Goal: Information Seeking & Learning: Learn about a topic

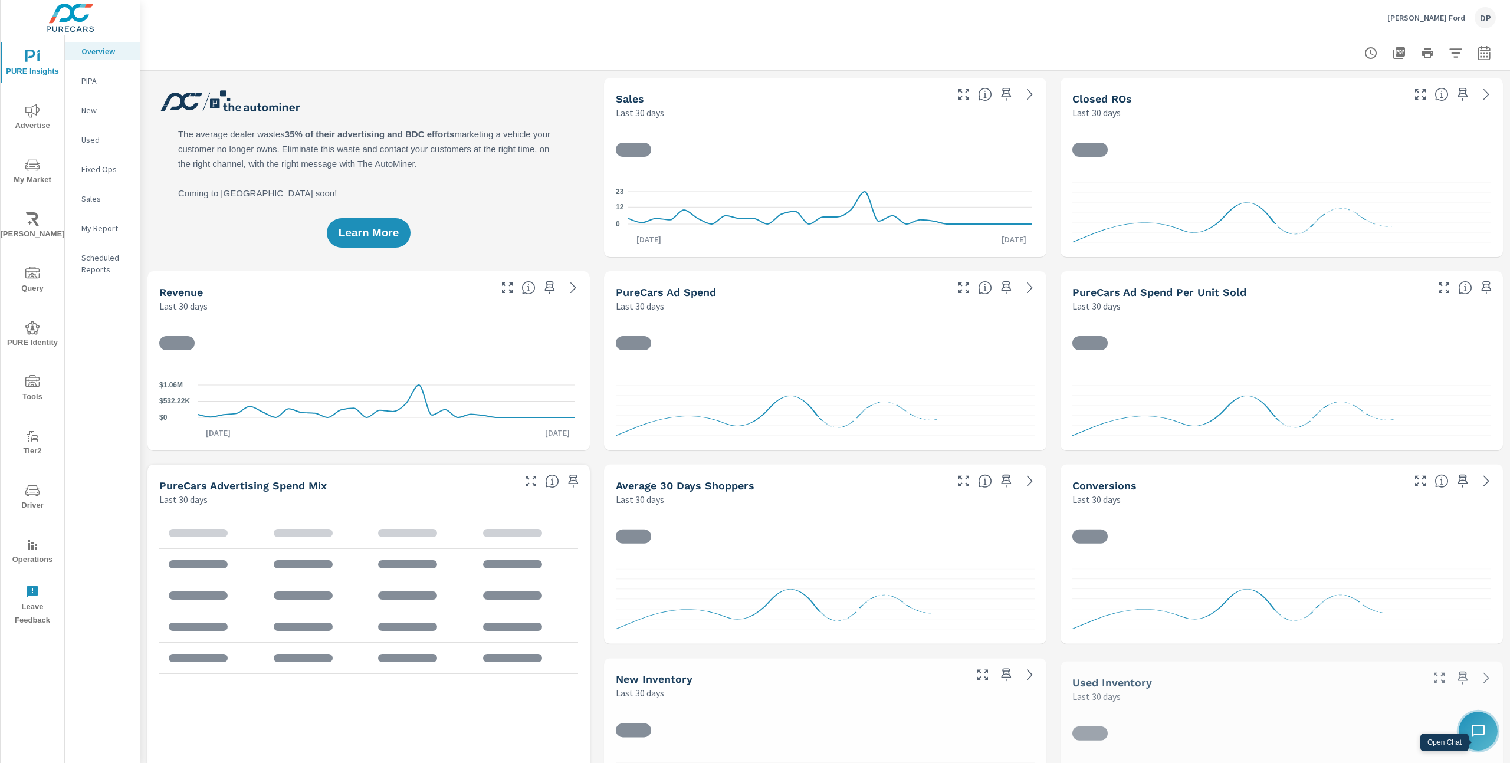
click at [1475, 735] on icon at bounding box center [1478, 731] width 14 height 14
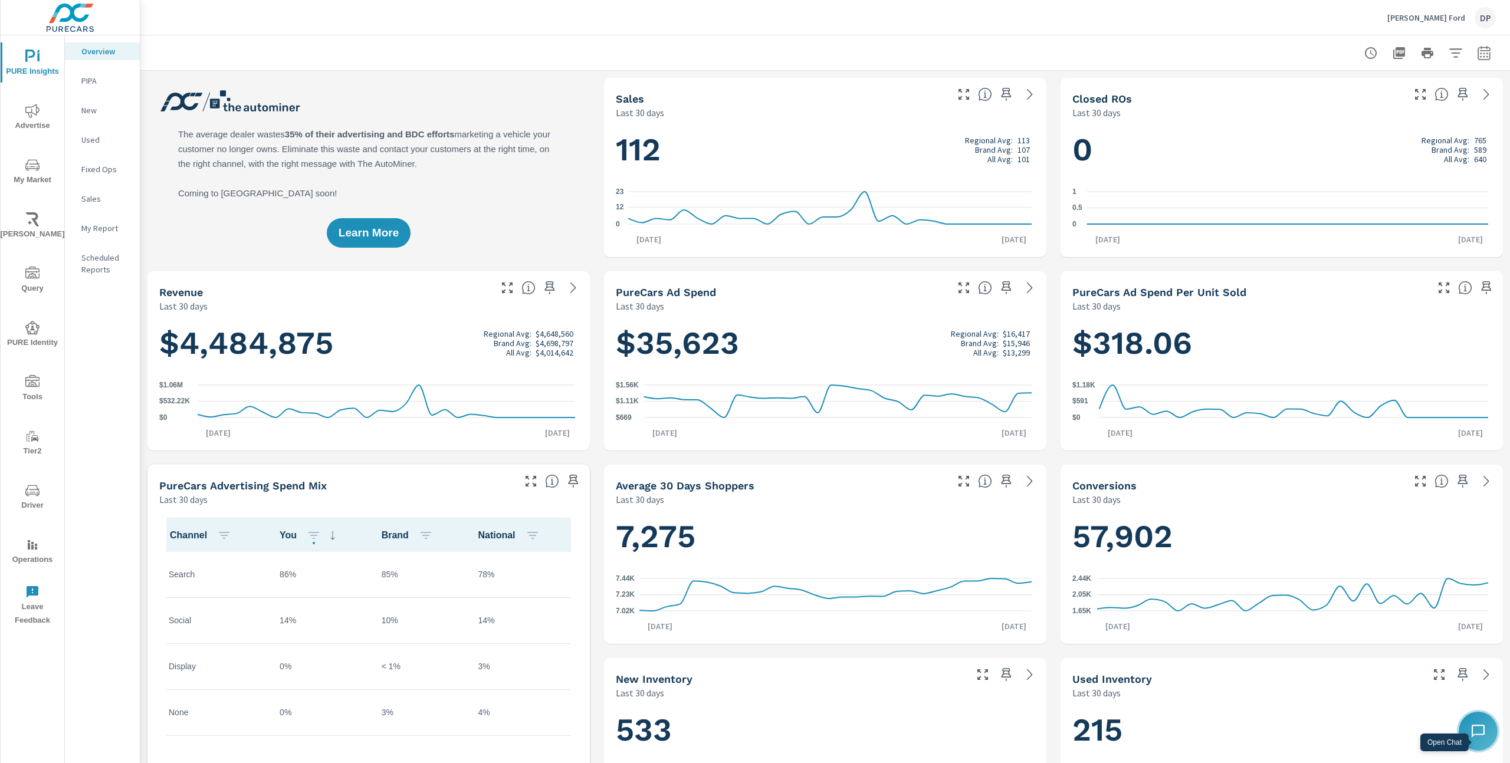
click at [1486, 733] on button at bounding box center [1477, 731] width 35 height 35
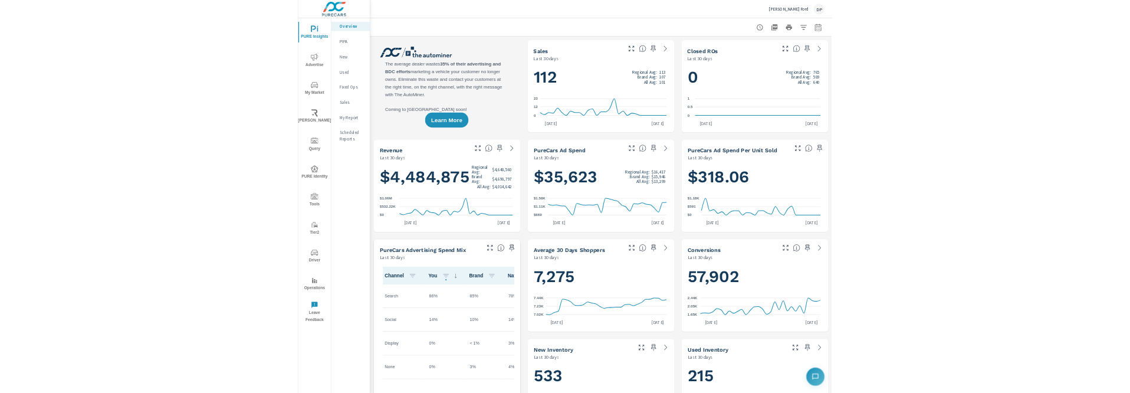
scroll to position [1, 0]
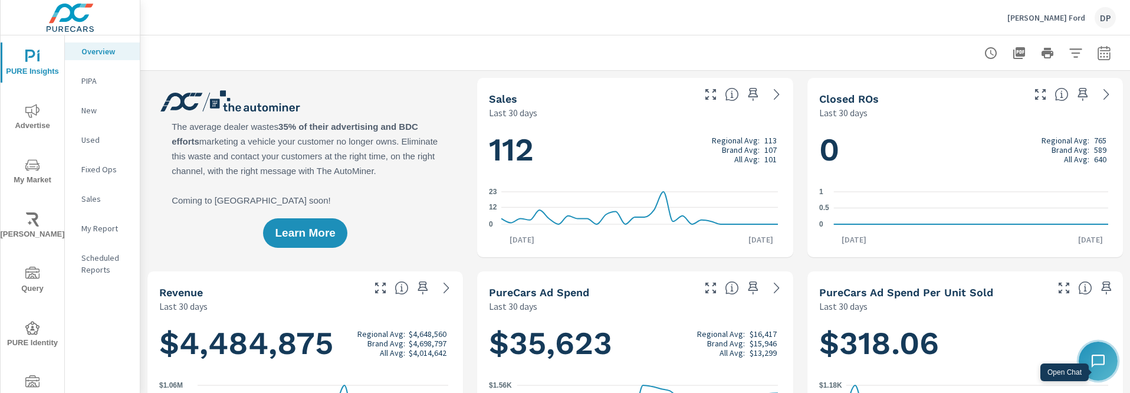
click at [1102, 362] on icon at bounding box center [1098, 361] width 14 height 14
click at [1086, 353] on img "Open chat" at bounding box center [1092, 355] width 15 height 15
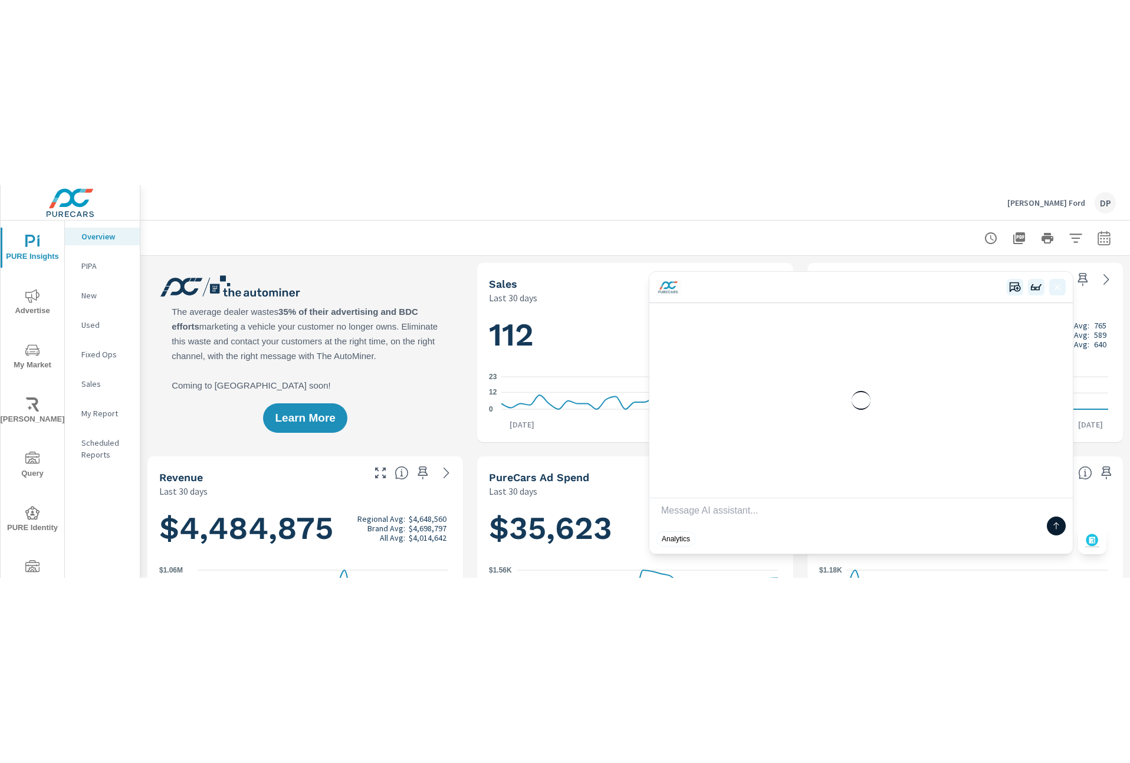
scroll to position [195, 0]
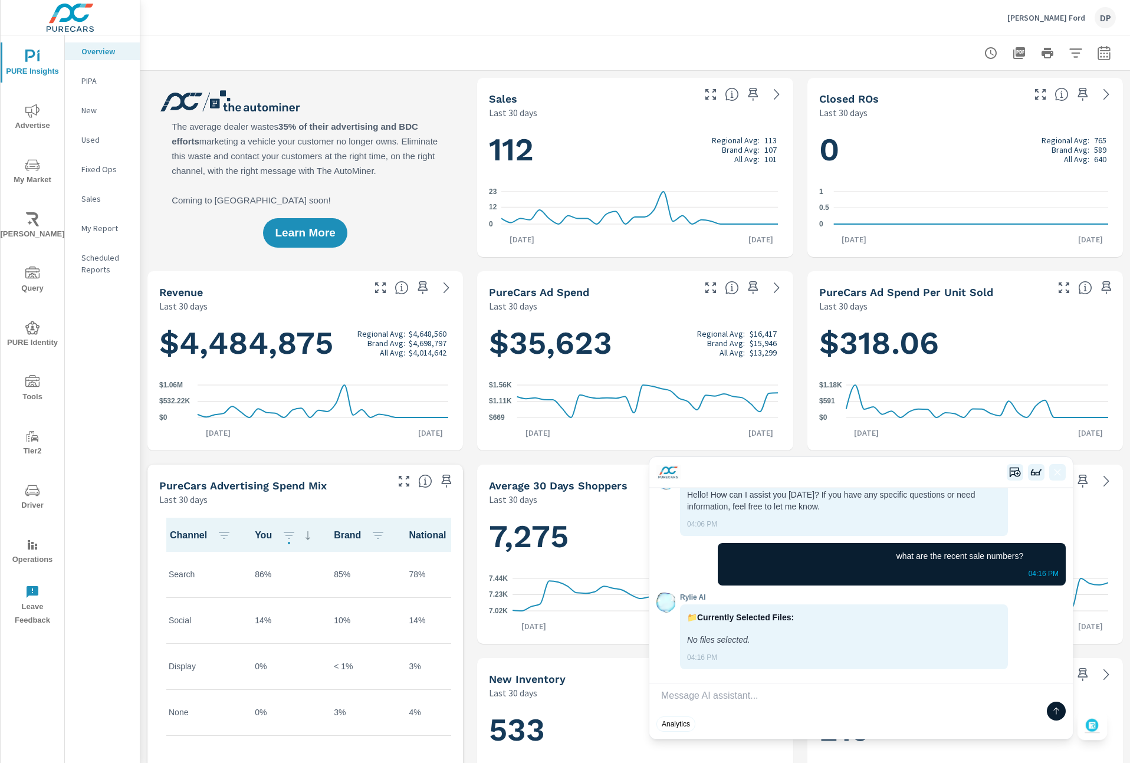
click at [1095, 724] on img "Open chat" at bounding box center [1092, 725] width 15 height 15
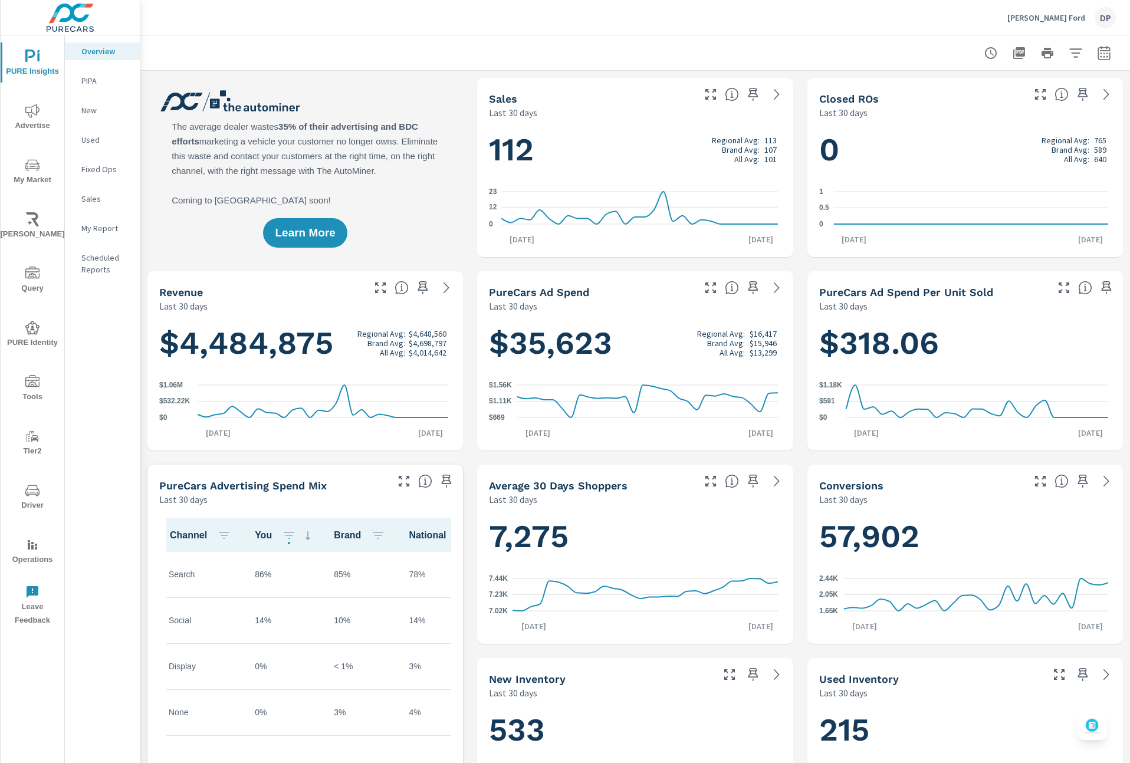
click at [1093, 727] on img "Open chat" at bounding box center [1092, 725] width 15 height 15
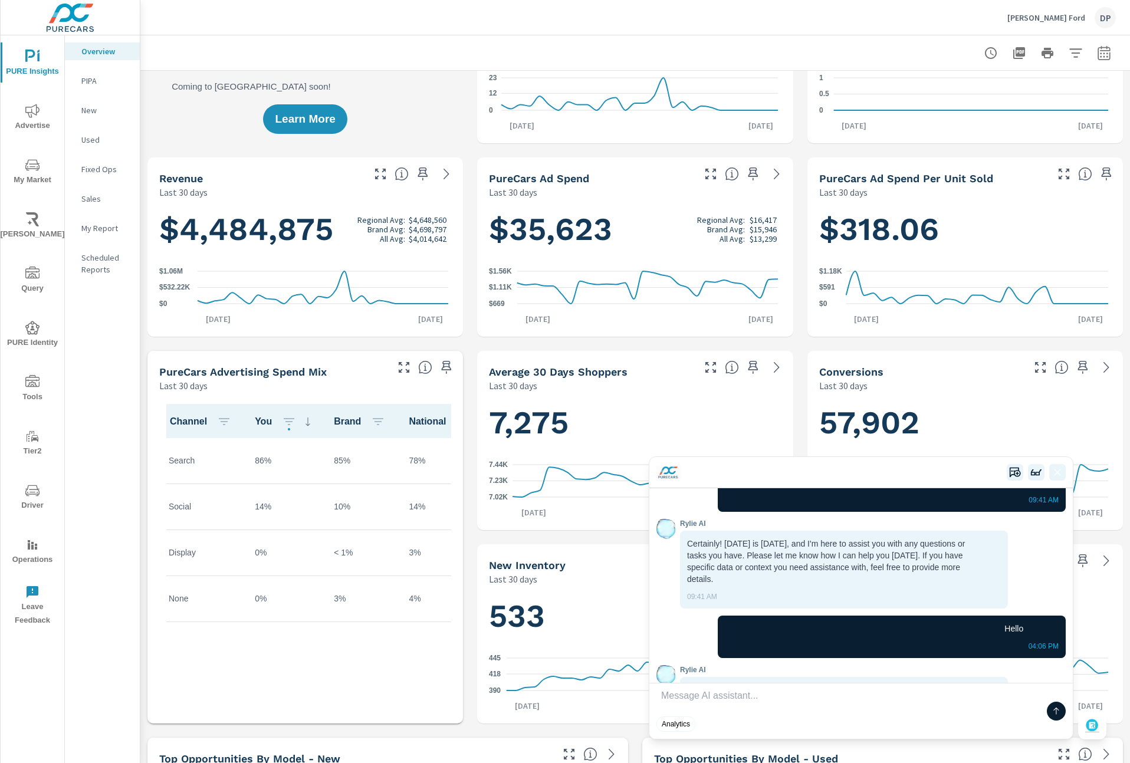
scroll to position [0, 0]
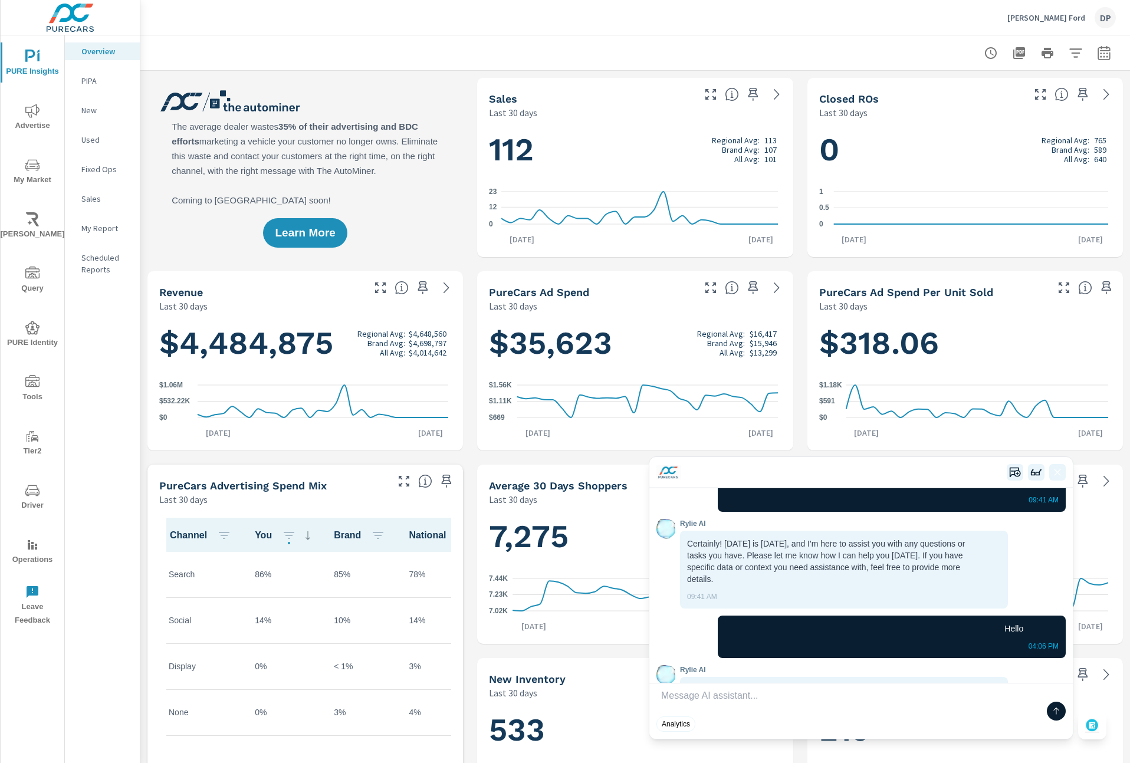
click at [1103, 26] on div "DP" at bounding box center [1105, 17] width 21 height 21
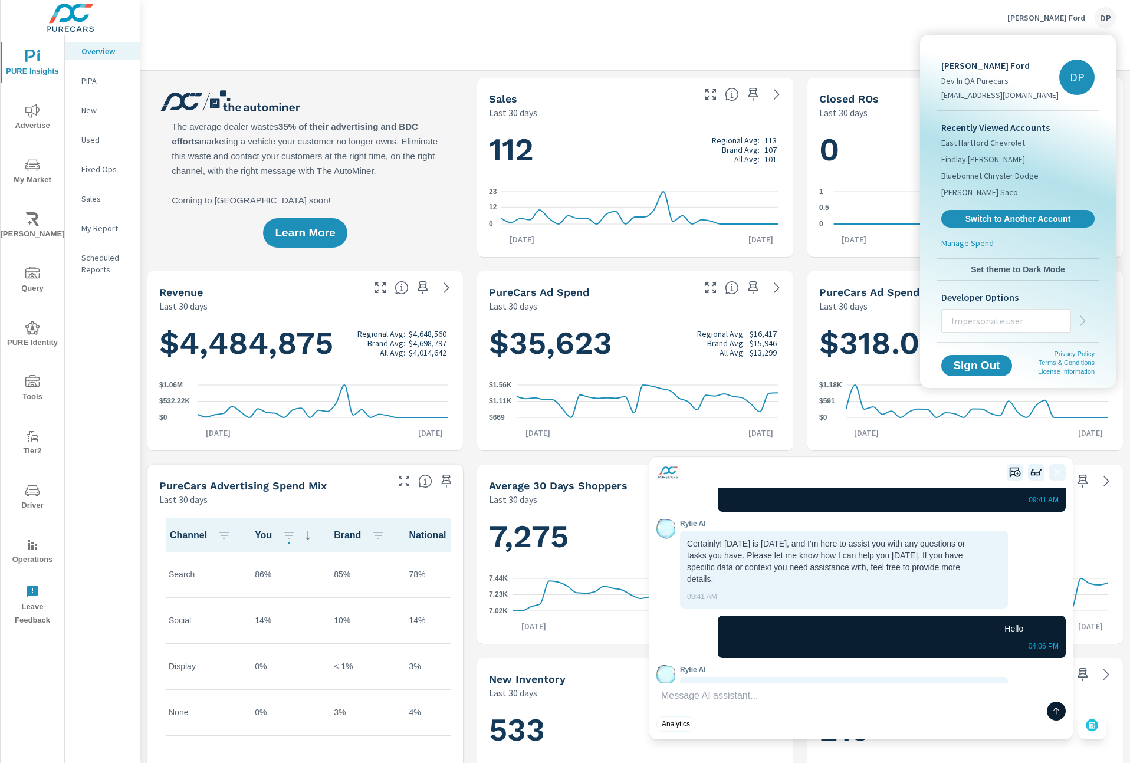
click at [1020, 268] on span "Set theme to Dark Mode" at bounding box center [1017, 269] width 153 height 11
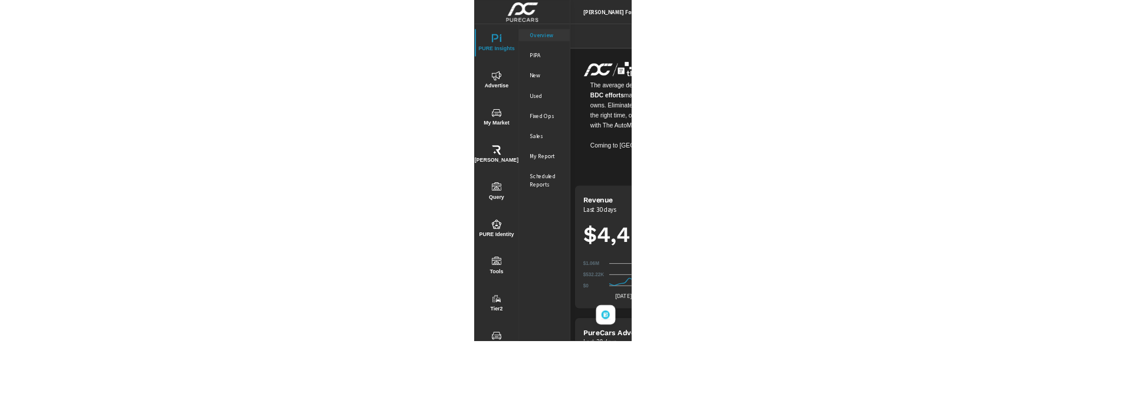
scroll to position [1, 0]
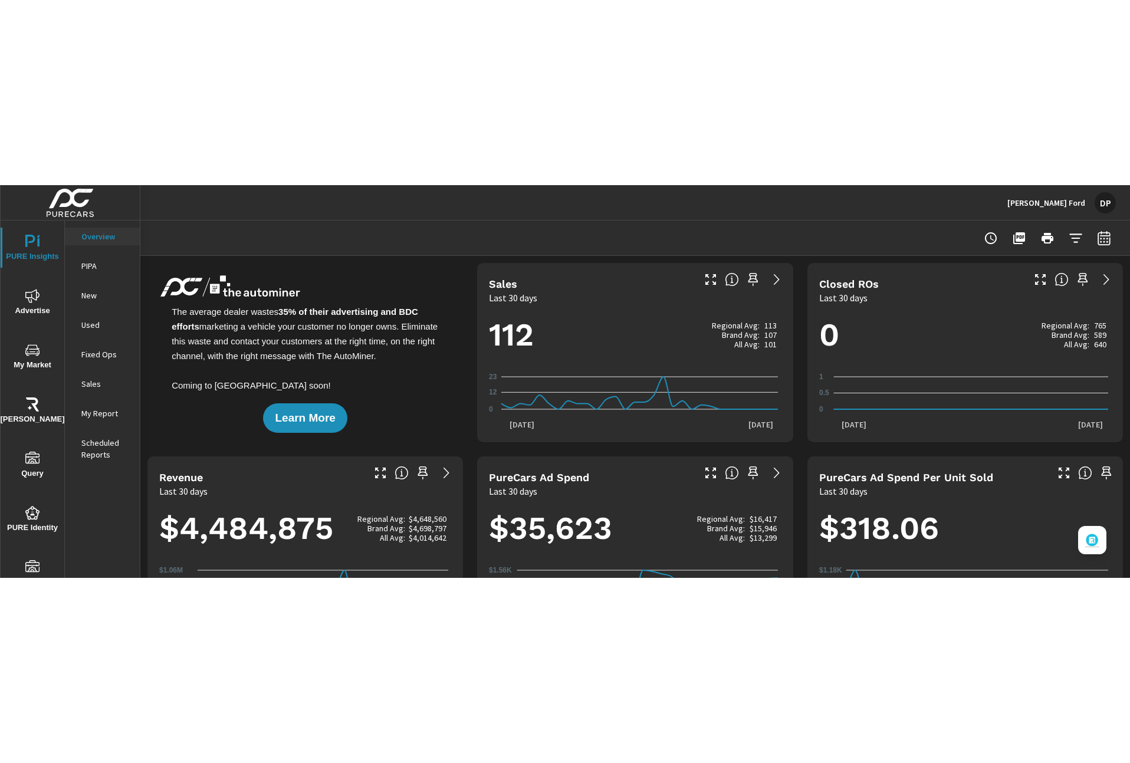
scroll to position [1, 0]
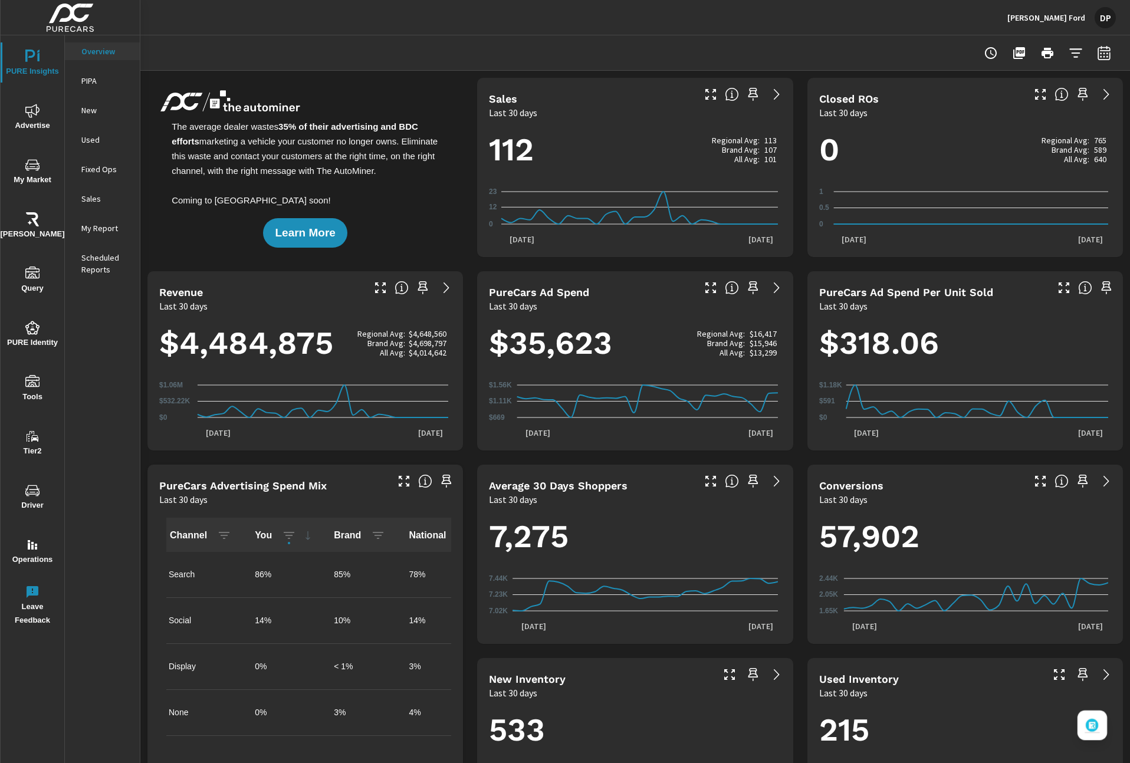
click at [1089, 392] on img "Open chat" at bounding box center [1092, 725] width 15 height 15
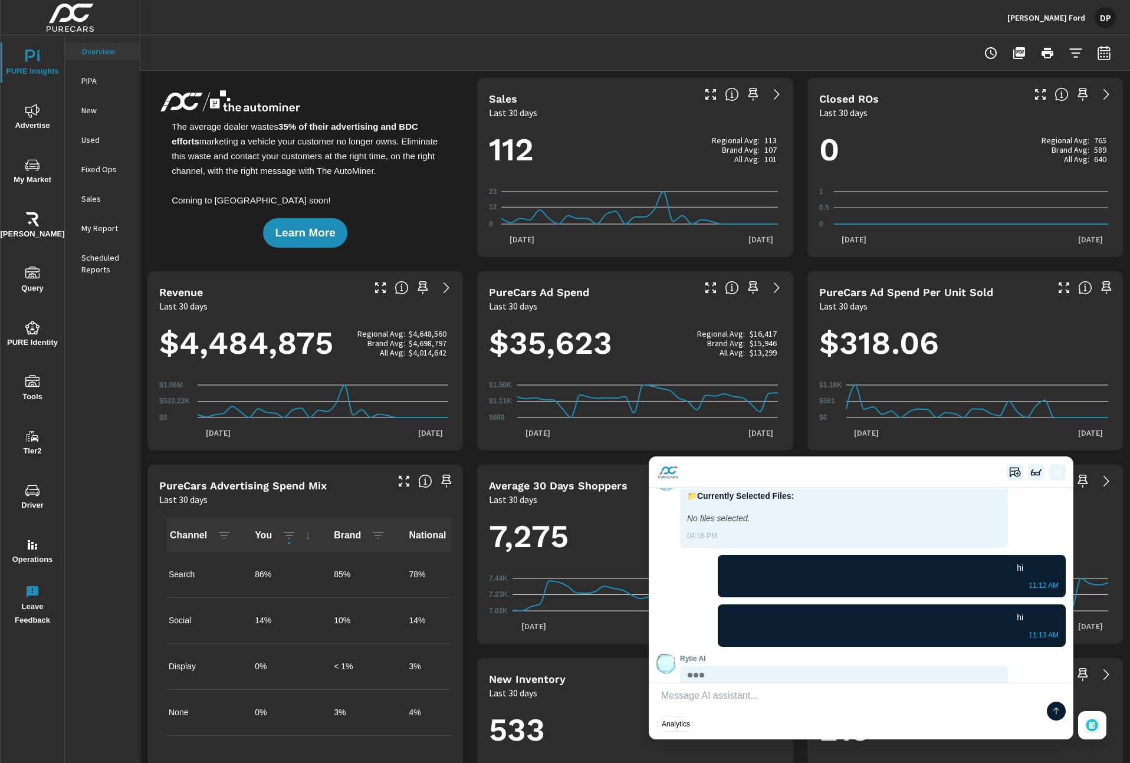
scroll to position [351, 0]
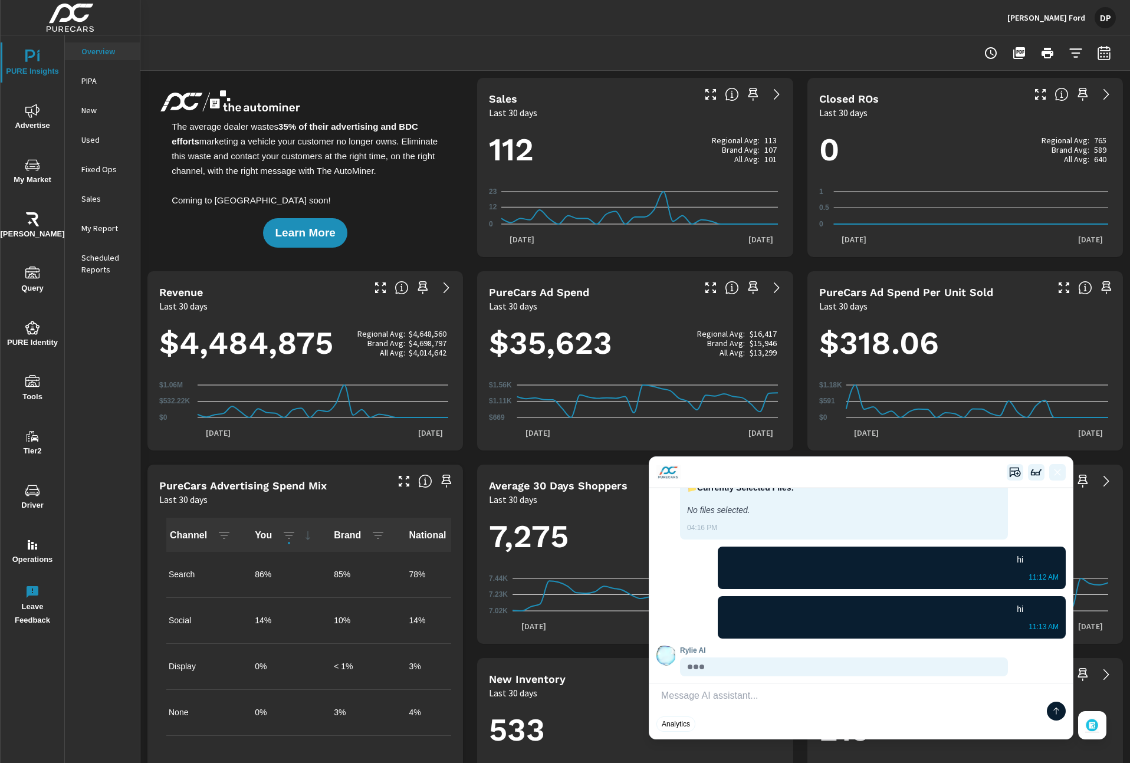
click at [832, 392] on textarea at bounding box center [849, 703] width 386 height 24
click at [689, 392] on button "Analytics" at bounding box center [675, 724] width 39 height 15
click at [821, 392] on textarea at bounding box center [849, 703] width 386 height 24
click at [678, 392] on button "Analytics" at bounding box center [675, 724] width 39 height 15
click at [688, 392] on button "Analytics" at bounding box center [675, 724] width 39 height 15
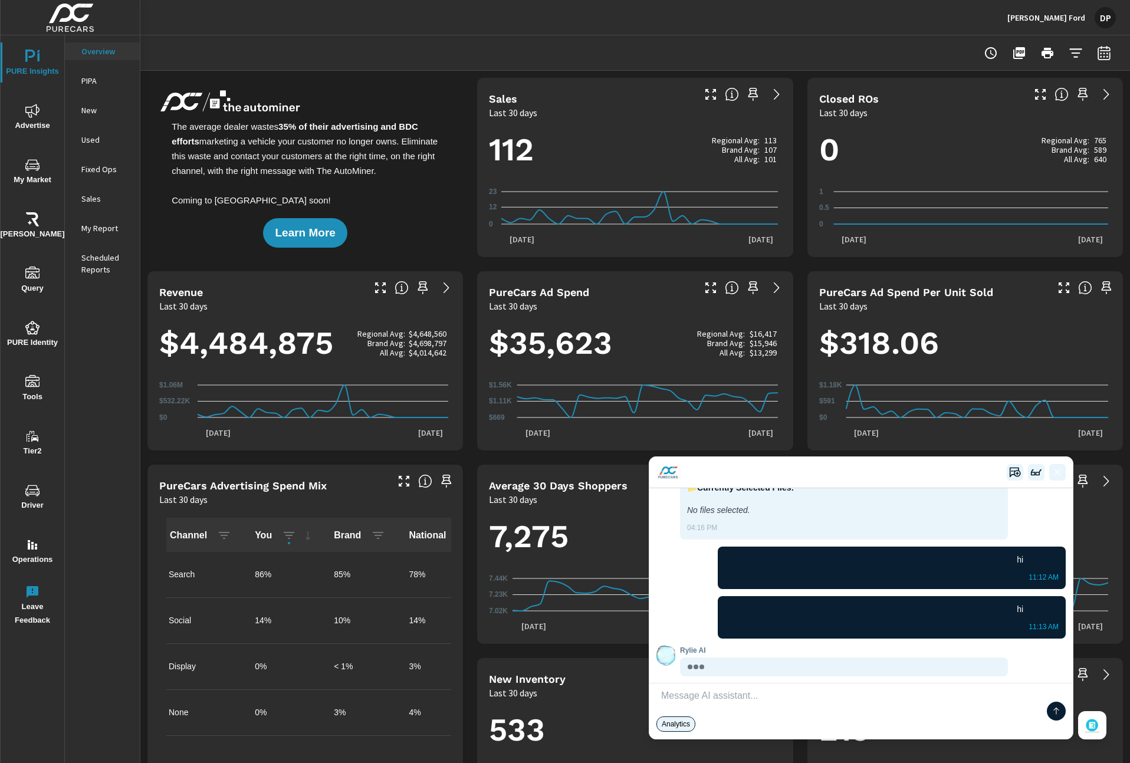
click at [1036, 392] on icon at bounding box center [1038, 473] width 4 height 2
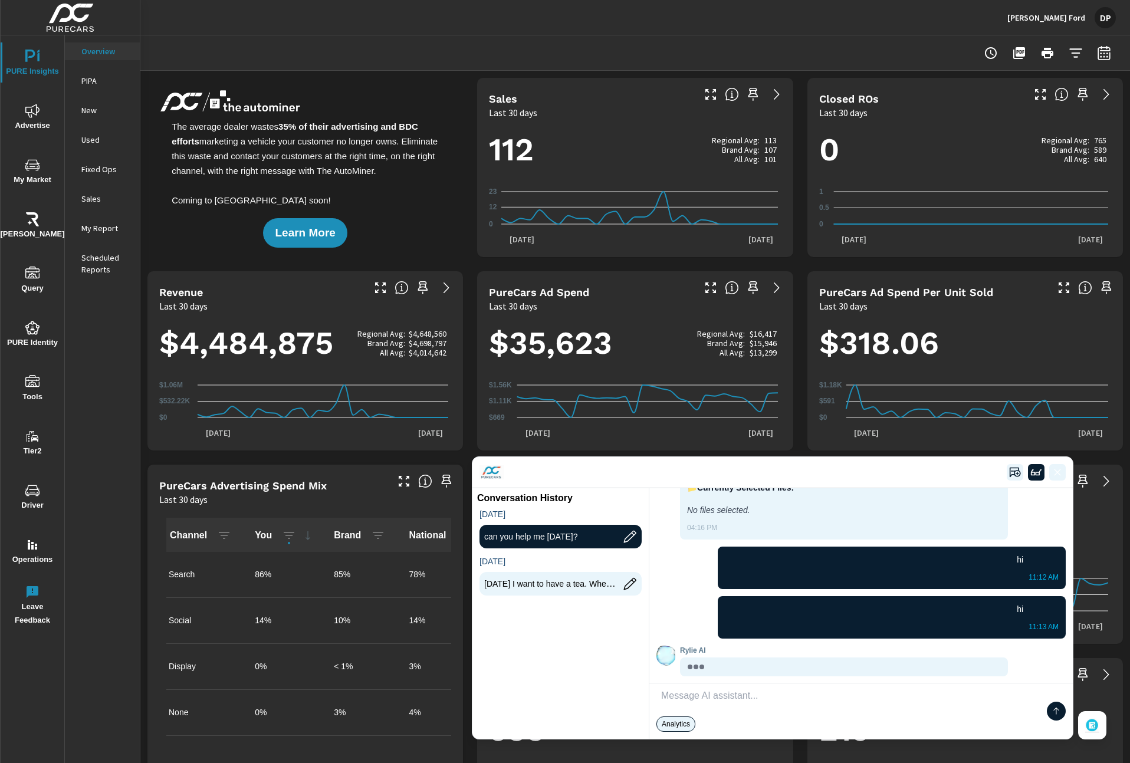
click at [1036, 392] on icon at bounding box center [1038, 473] width 4 height 2
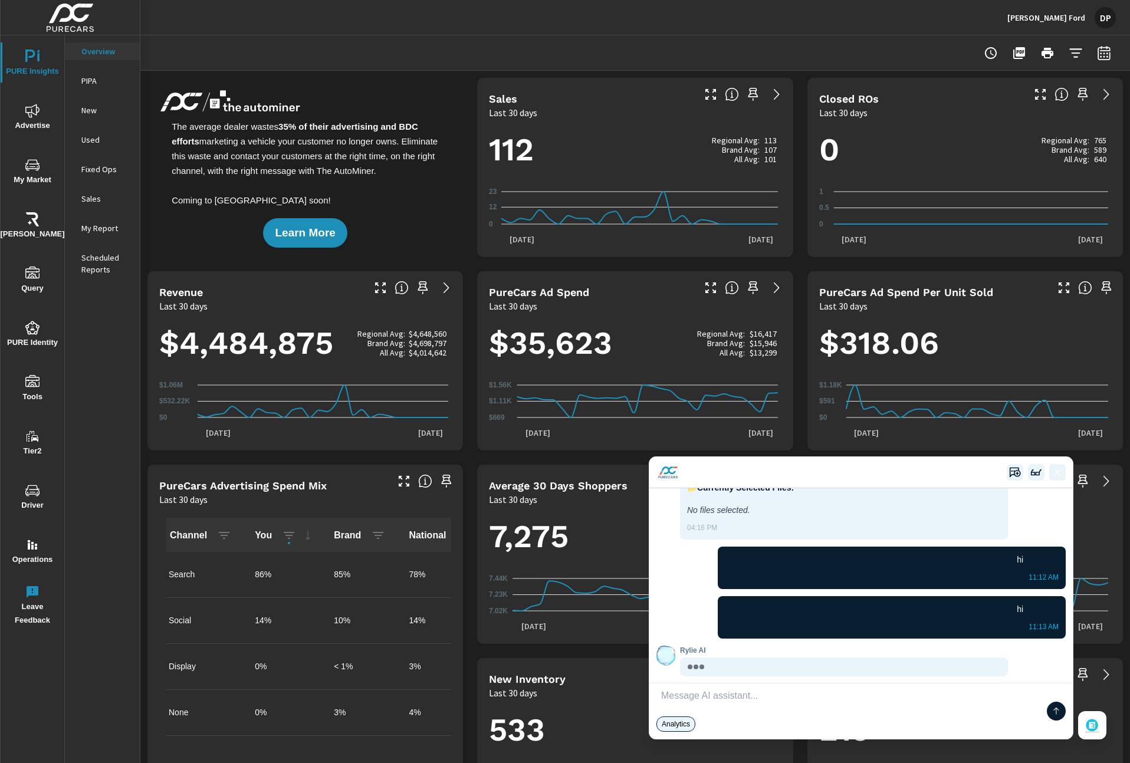
click at [1036, 392] on icon at bounding box center [1038, 473] width 4 height 2
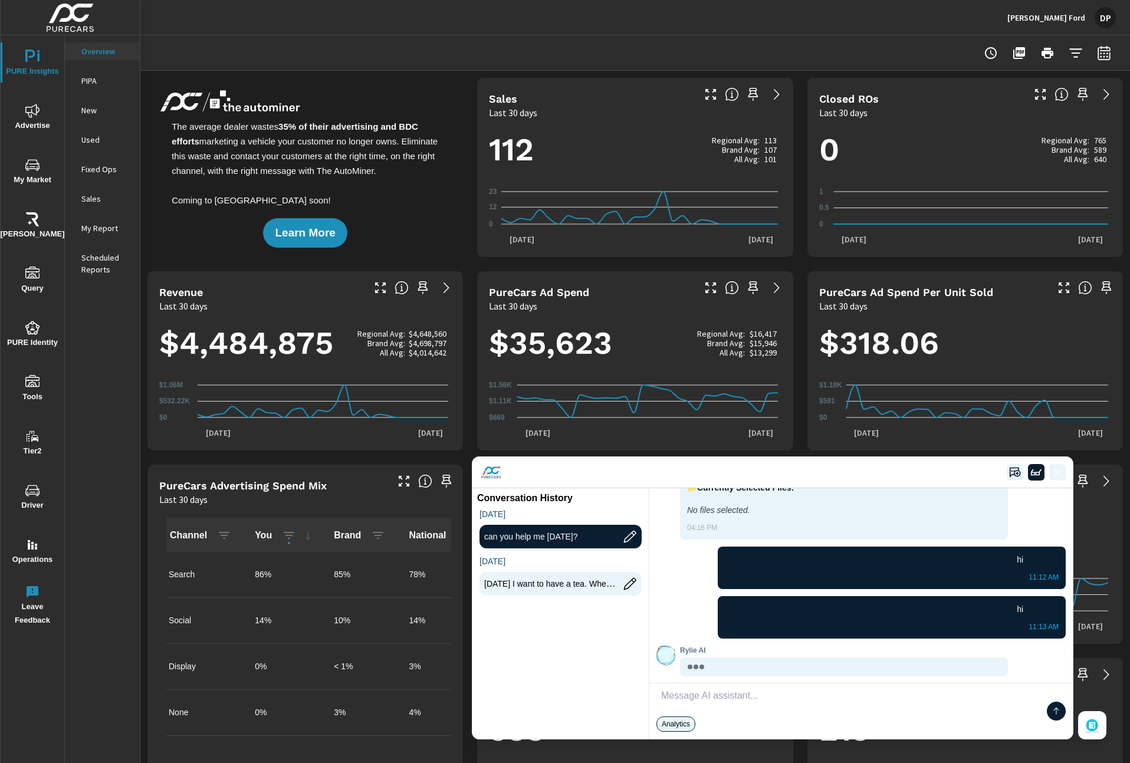
click at [628, 392] on icon at bounding box center [630, 537] width 14 height 14
click at [623, 392] on icon at bounding box center [630, 584] width 14 height 14
click at [612, 392] on div "July 2025 can you help me today? June 2025 Today I want to have a tea. Where ca…" at bounding box center [560, 623] width 176 height 231
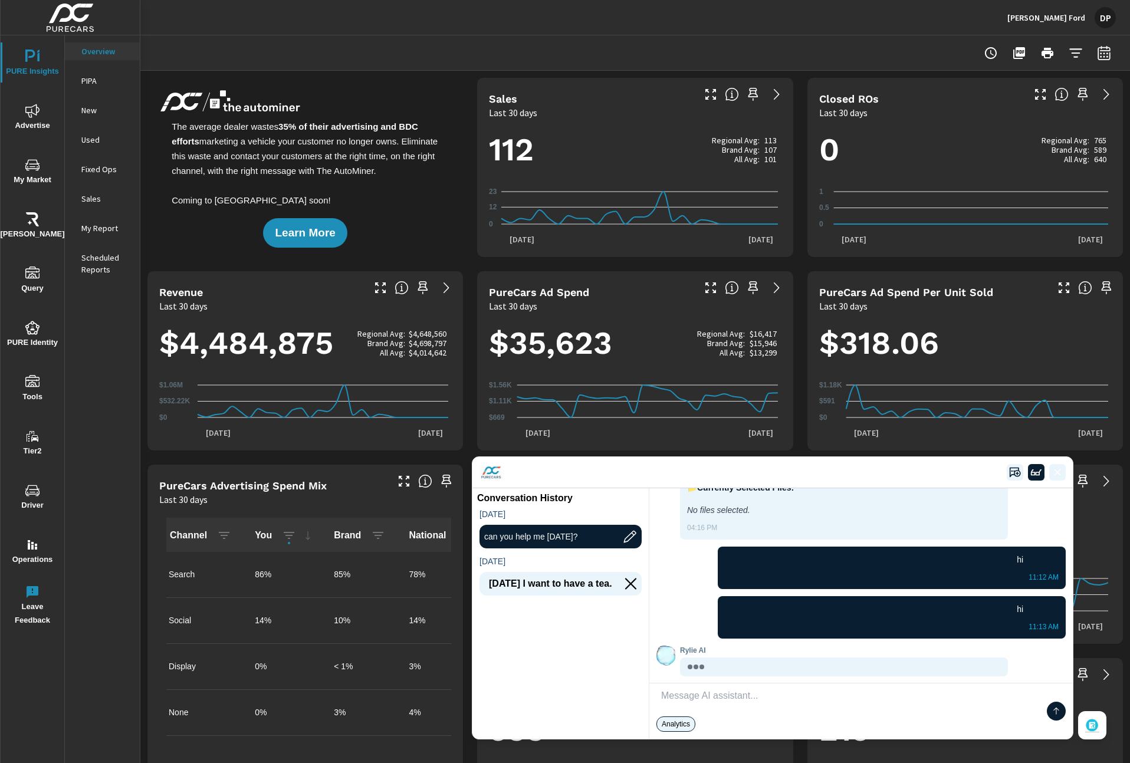
click at [1014, 392] on icon at bounding box center [1015, 473] width 12 height 12
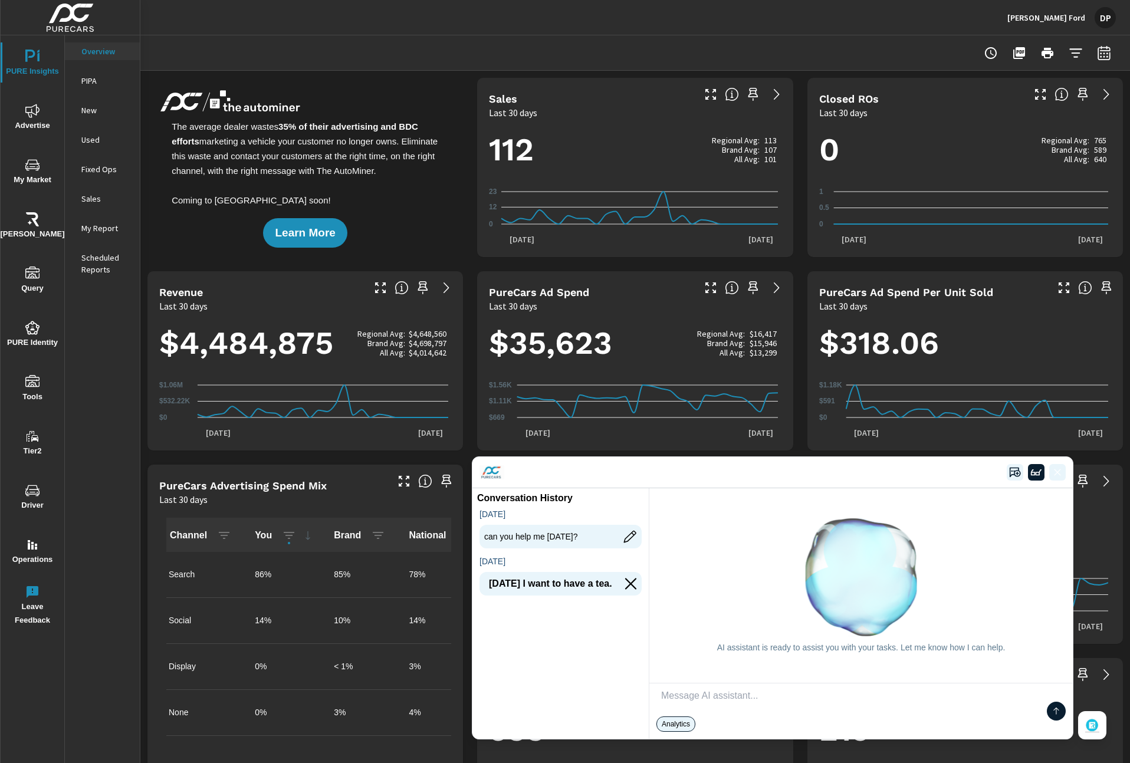
click at [1014, 392] on circle at bounding box center [1017, 474] width 6 height 6
click at [1060, 392] on icon at bounding box center [1057, 472] width 7 height 7
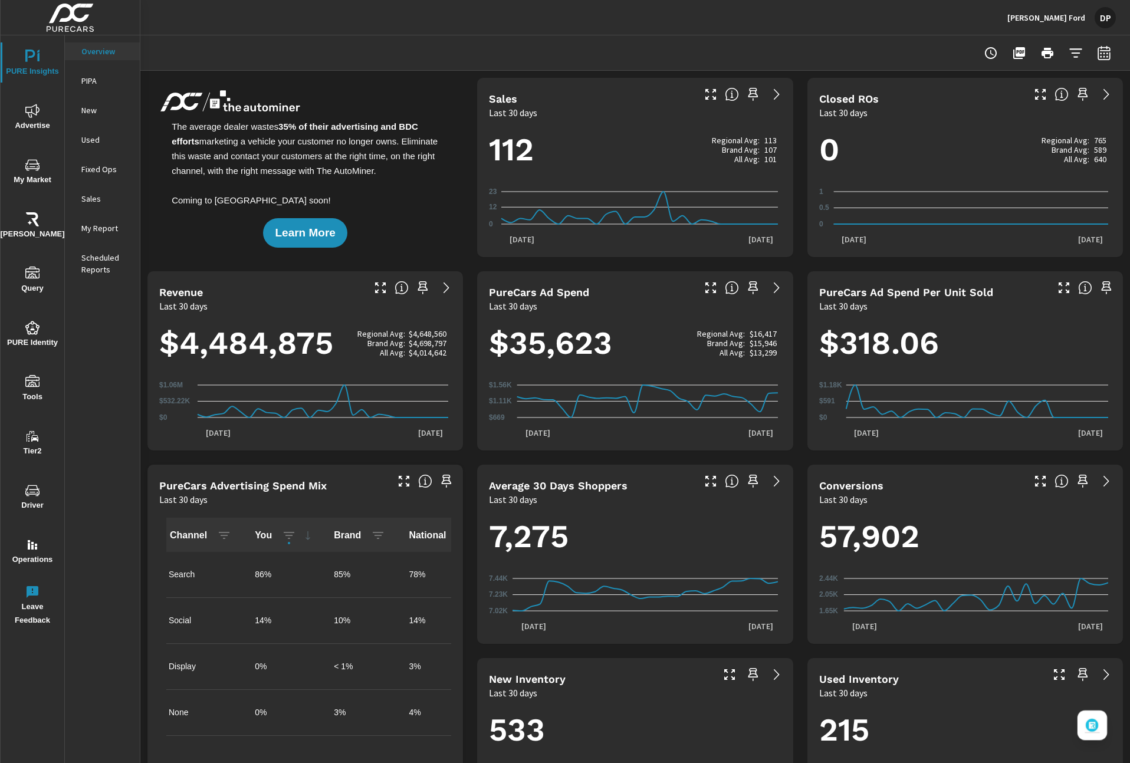
click at [1101, 392] on button "Open chat" at bounding box center [1092, 725] width 29 height 29
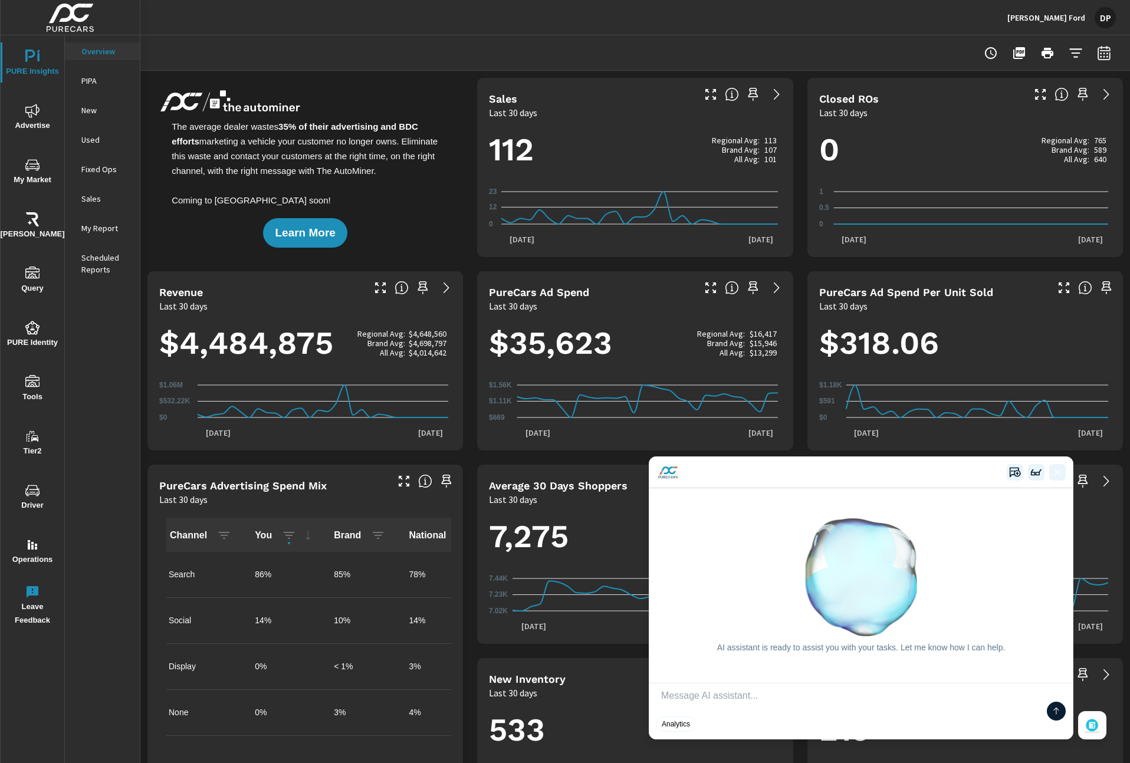
click at [929, 392] on div "AI assistant is ready to assist you with your tasks. Let me know how I can help." at bounding box center [860, 585] width 409 height 180
click at [941, 392] on div "AI assistant is ready to assist you with your tasks. Let me know how I can help." at bounding box center [860, 585] width 409 height 180
click at [1012, 392] on icon at bounding box center [1015, 473] width 12 height 12
click at [1038, 392] on icon at bounding box center [1036, 473] width 12 height 12
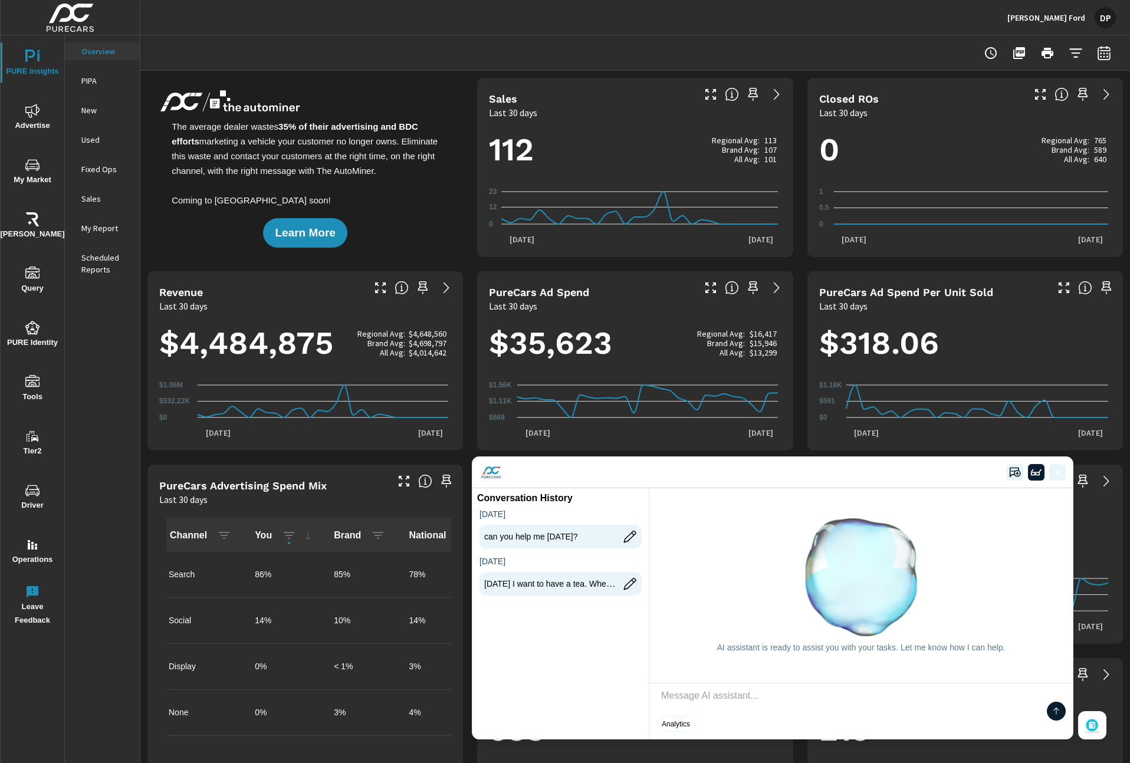
click at [983, 392] on div "AI assistant is ready to assist you with your tasks. Let me know how I can help." at bounding box center [860, 585] width 409 height 180
click at [917, 392] on div "AI assistant is ready to assist you with your tasks. Let me know how I can help." at bounding box center [860, 585] width 409 height 180
click at [858, 392] on textarea at bounding box center [849, 703] width 386 height 24
click at [1054, 392] on icon at bounding box center [1057, 472] width 7 height 7
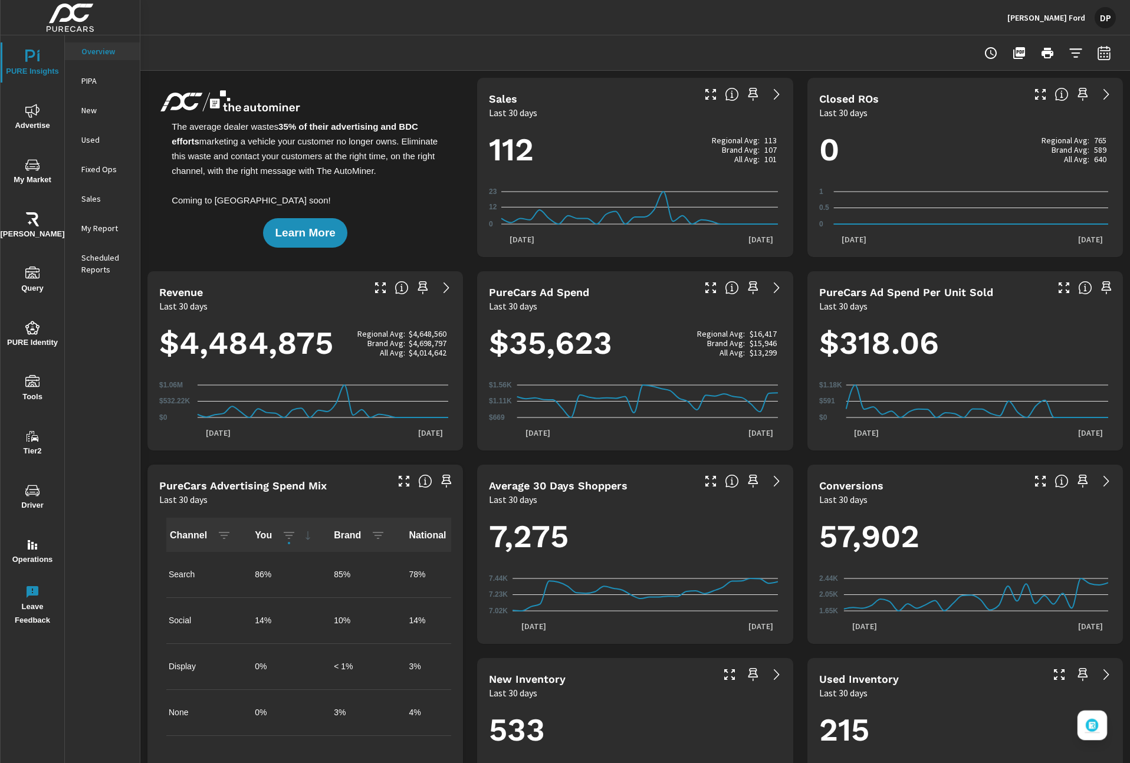
click at [1101, 392] on button "Open chat" at bounding box center [1092, 725] width 29 height 29
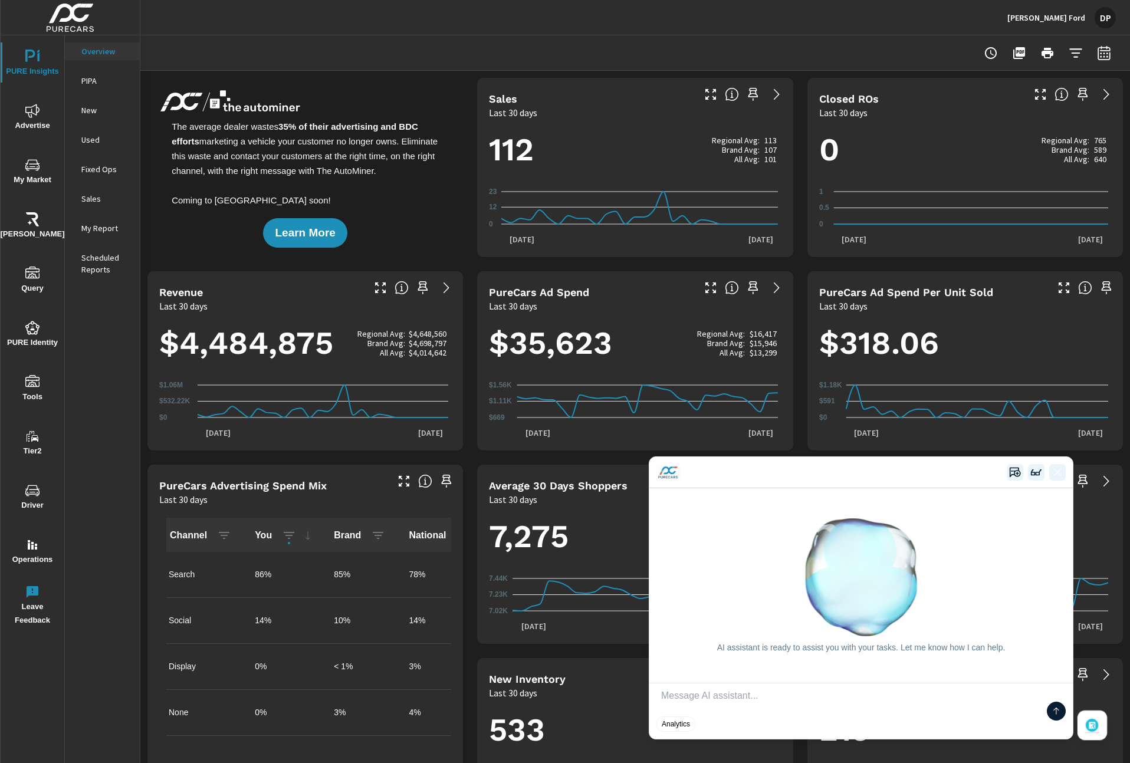
click at [1097, 392] on img "Open chat" at bounding box center [1092, 725] width 15 height 15
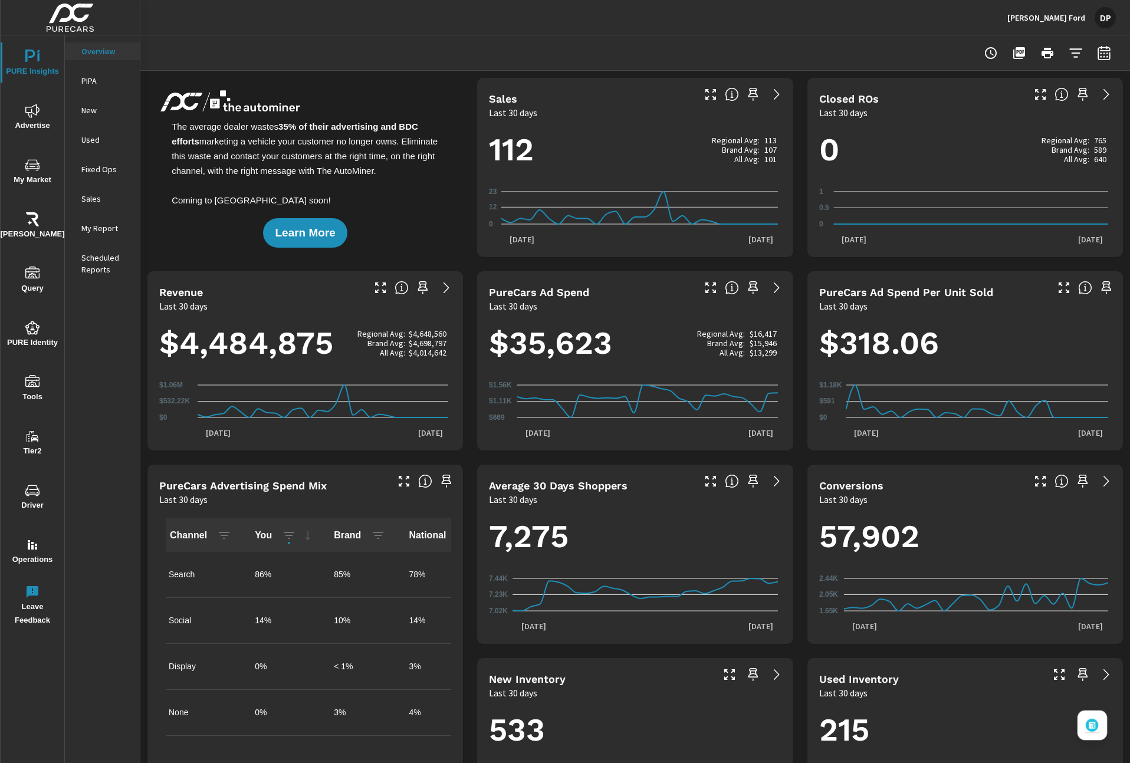
click at [1098, 392] on img "Open chat" at bounding box center [1092, 725] width 15 height 15
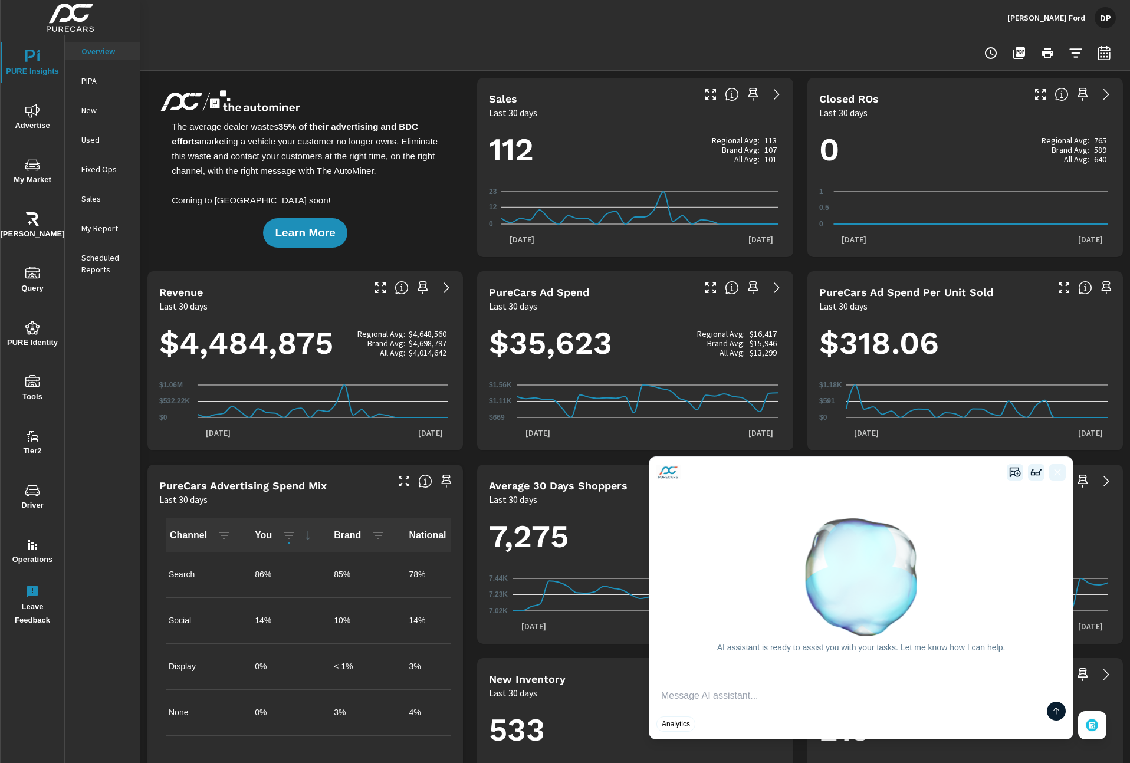
click at [85, 83] on p "PIPA" at bounding box center [105, 81] width 49 height 12
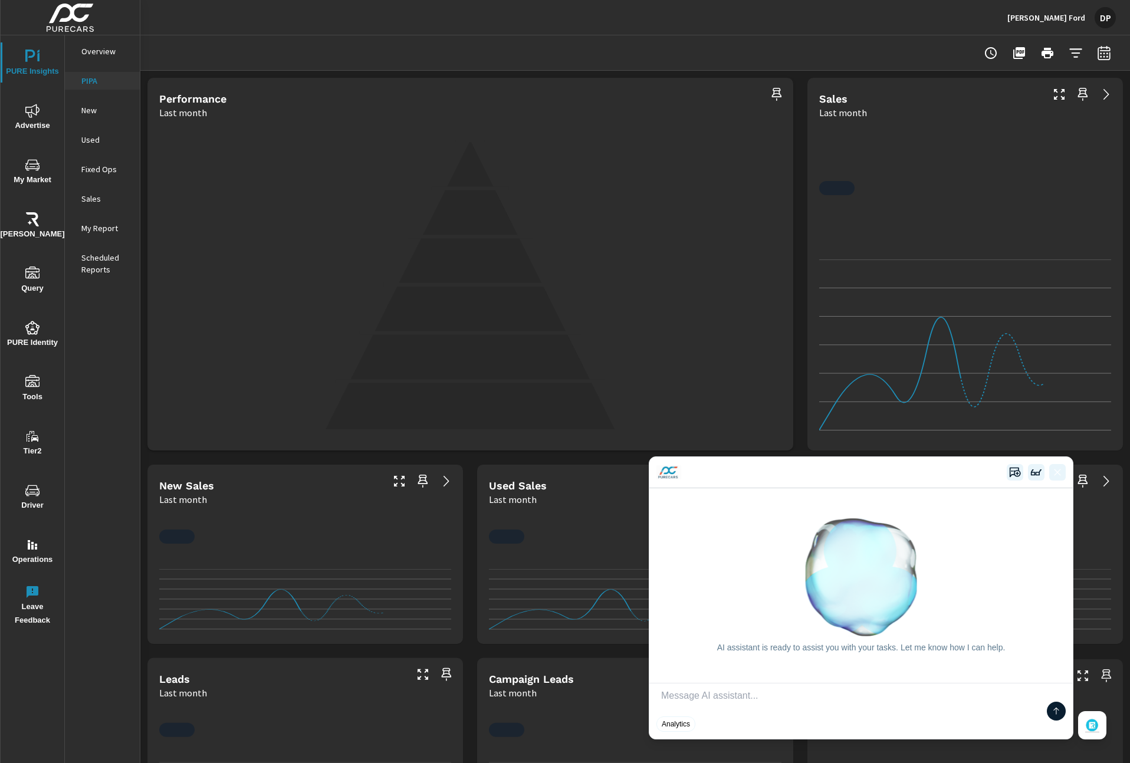
click at [91, 112] on p "New" at bounding box center [105, 110] width 49 height 12
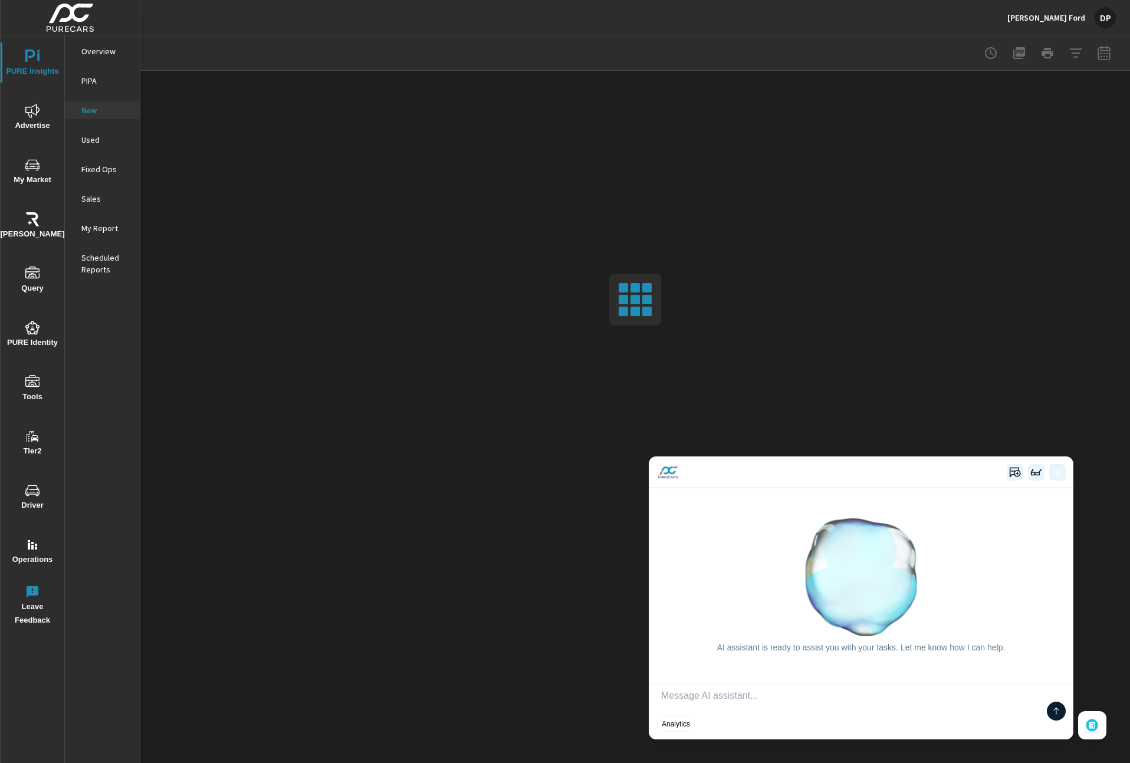
click at [31, 121] on span "Advertise" at bounding box center [32, 118] width 57 height 29
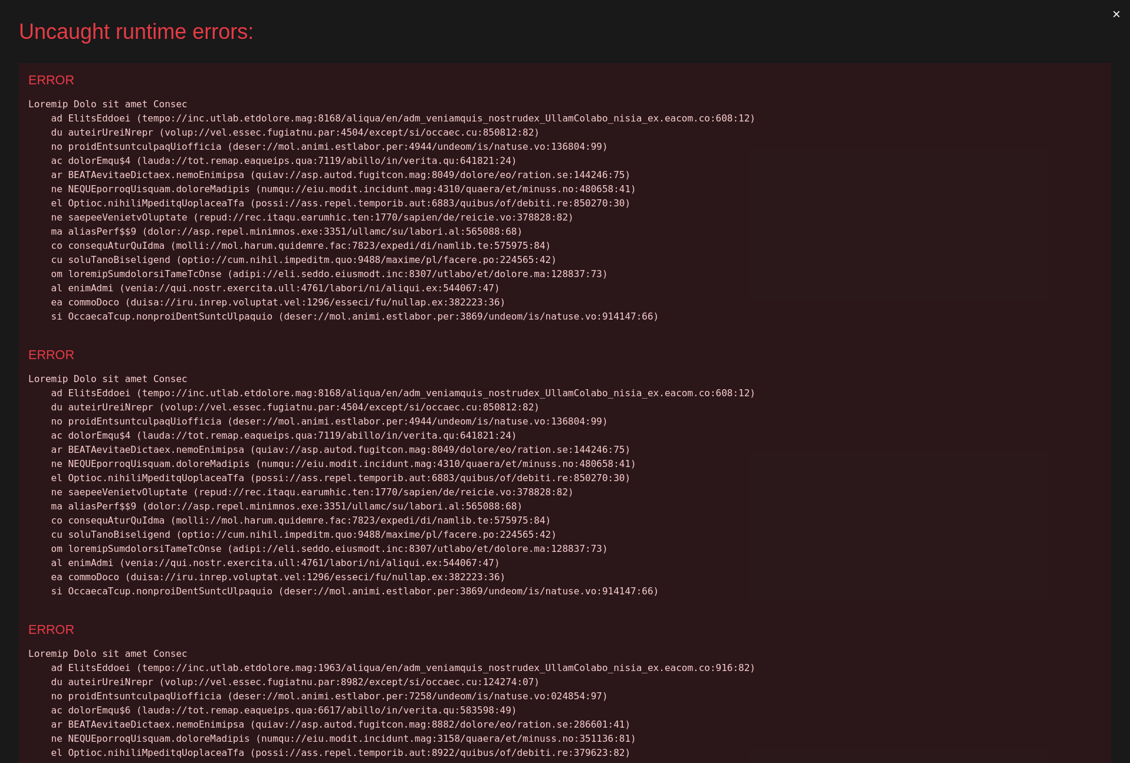
click at [1107, 15] on button "×" at bounding box center [1116, 14] width 27 height 28
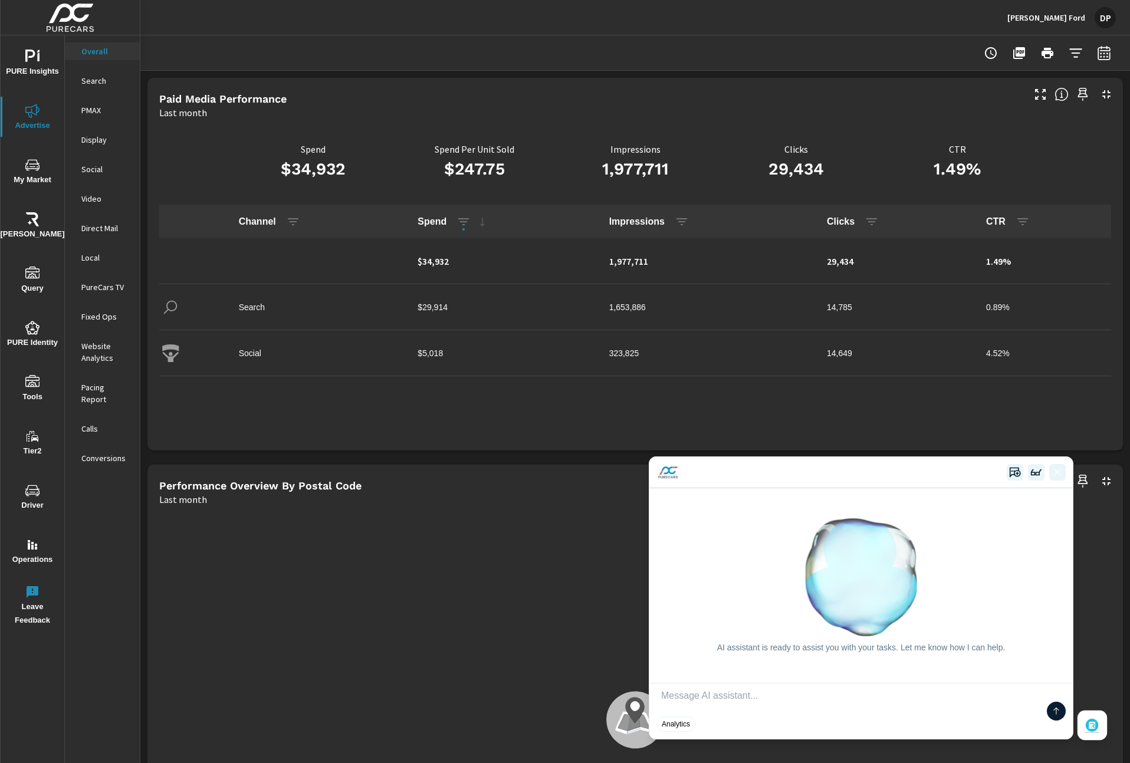
click at [1097, 722] on img "Open chat" at bounding box center [1092, 725] width 15 height 15
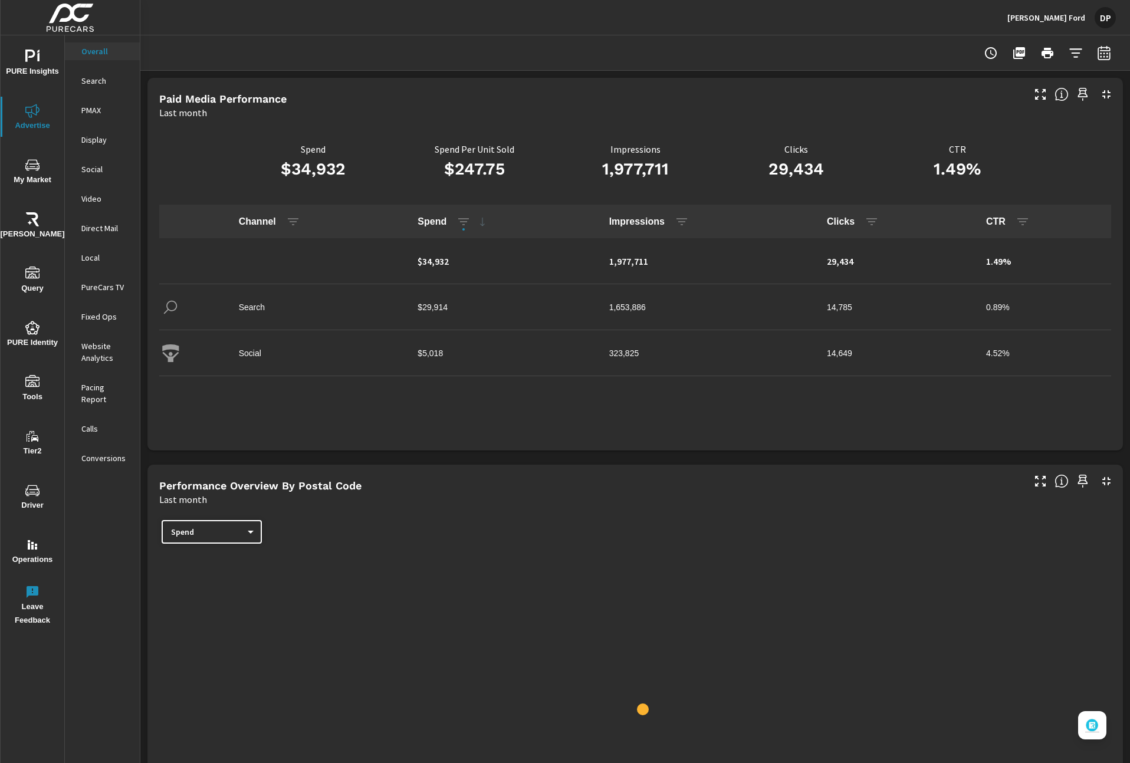
click at [80, 112] on div "PMAX" at bounding box center [102, 110] width 75 height 18
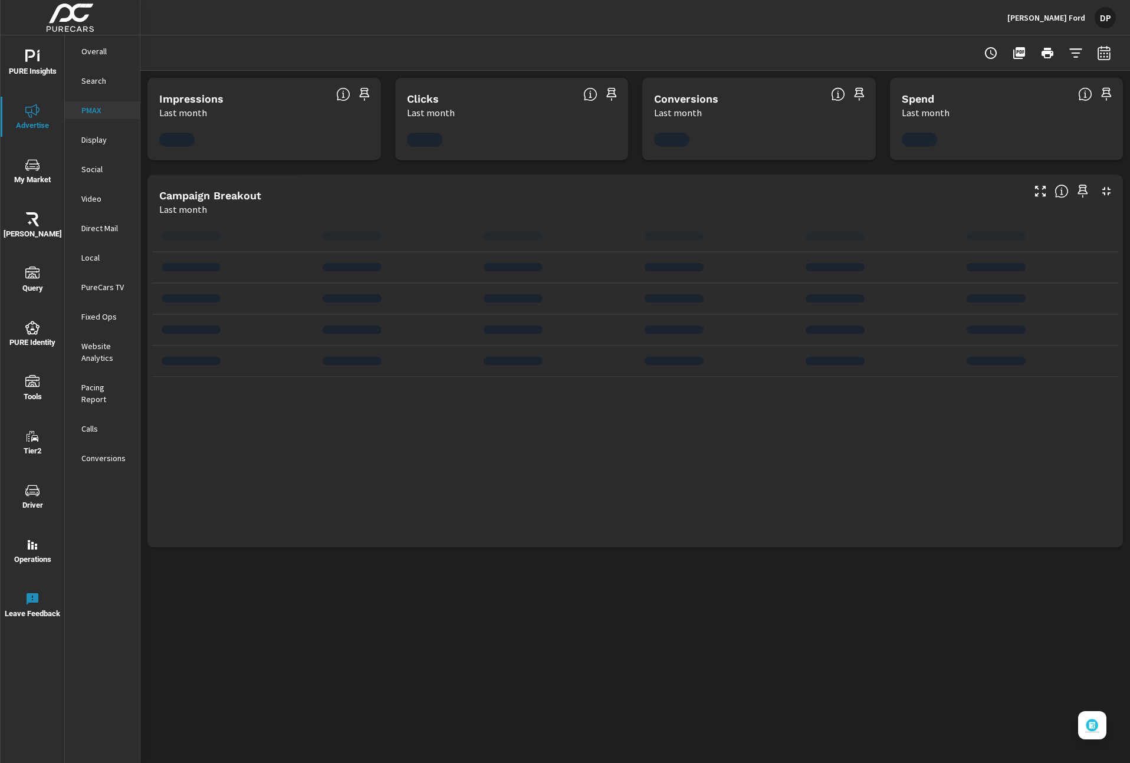
click at [38, 160] on icon "nav menu" at bounding box center [32, 165] width 14 height 14
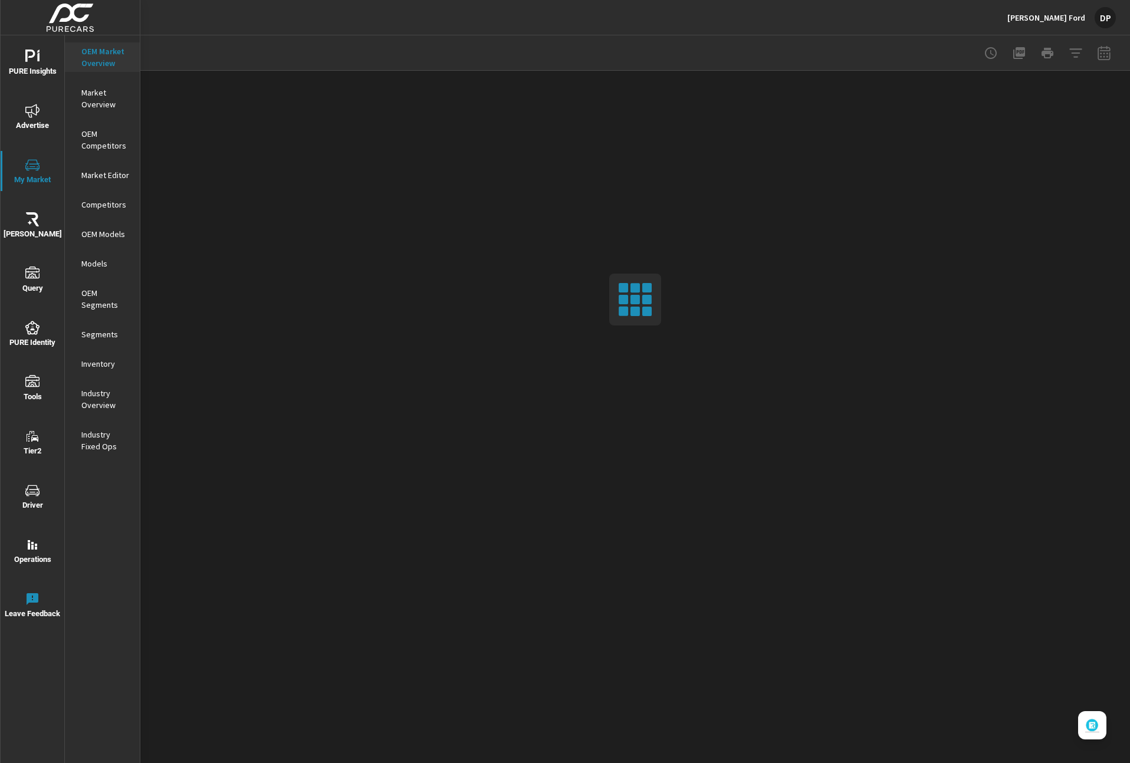
click at [98, 98] on p "Market Overview" at bounding box center [105, 99] width 49 height 24
click at [42, 110] on span "Advertise" at bounding box center [32, 118] width 57 height 29
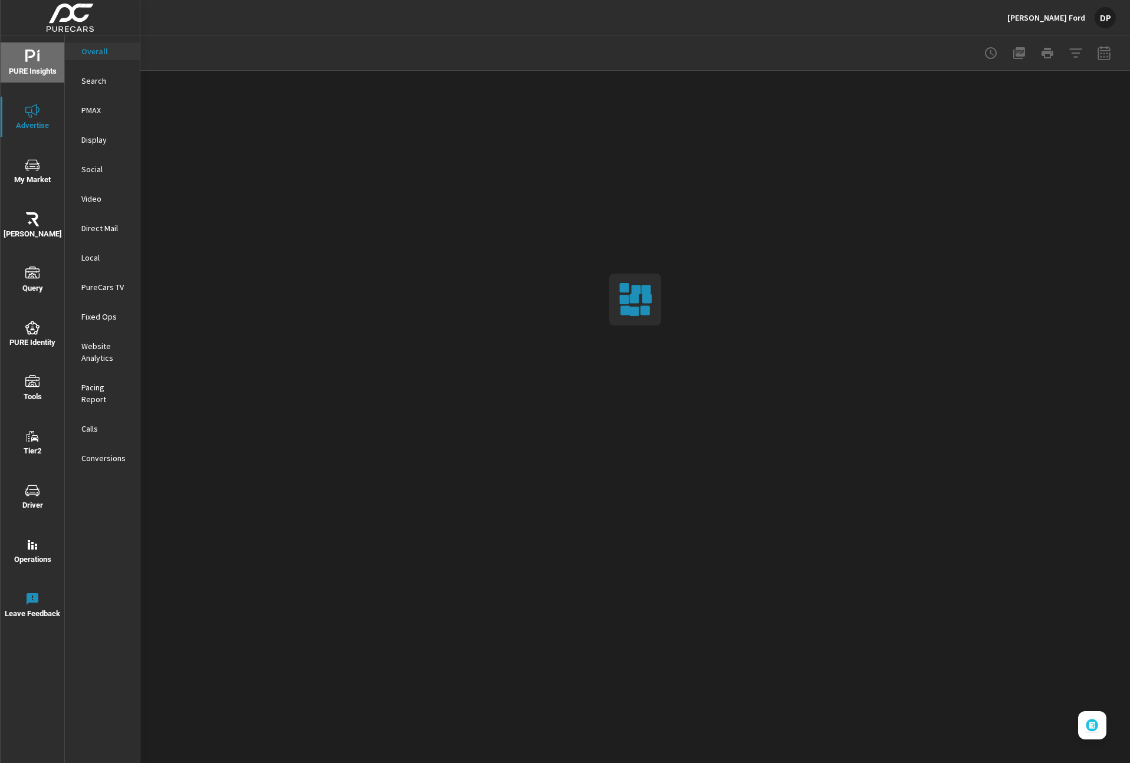
click at [40, 68] on span "PURE Insights" at bounding box center [32, 64] width 57 height 29
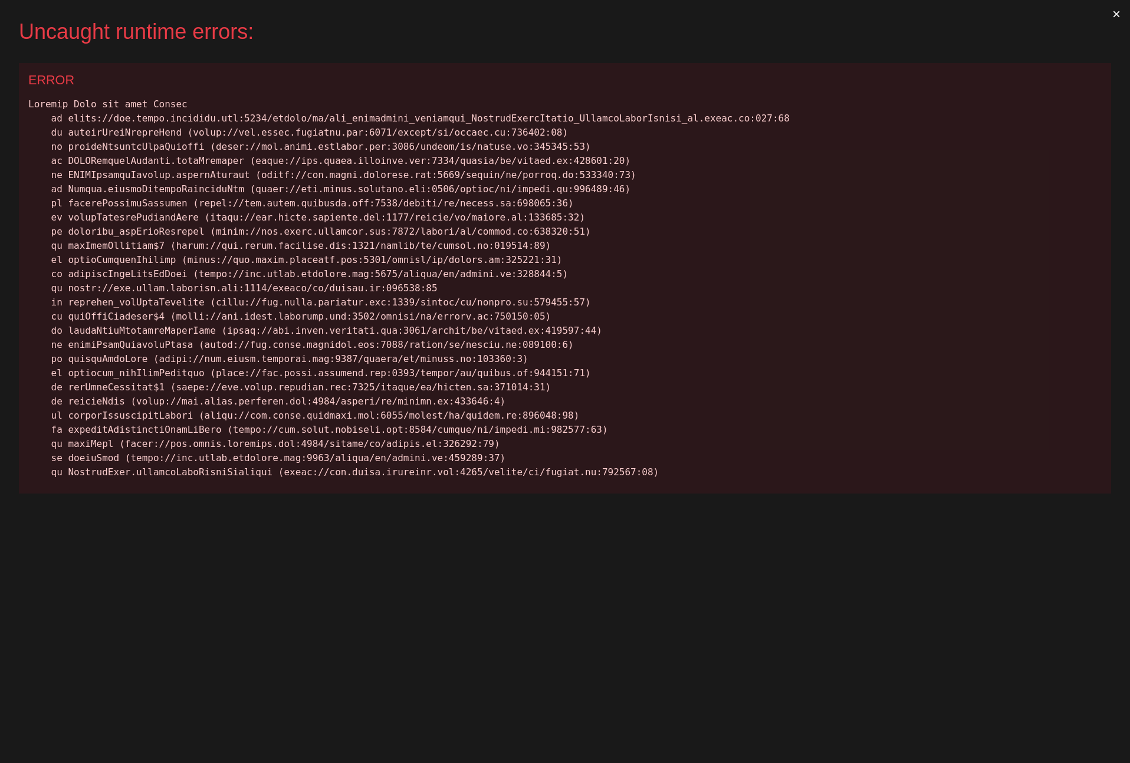
click at [1112, 16] on button "×" at bounding box center [1116, 14] width 27 height 28
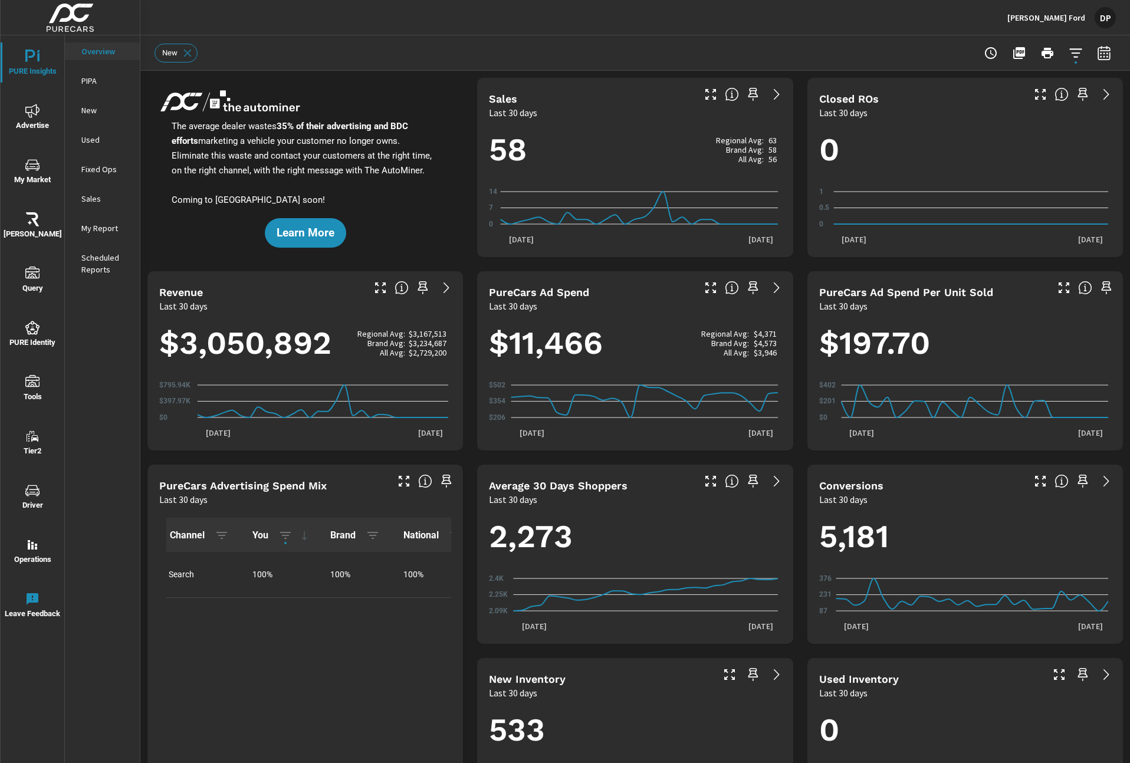
scroll to position [1, 0]
click at [81, 83] on div "PIPA" at bounding box center [102, 81] width 75 height 18
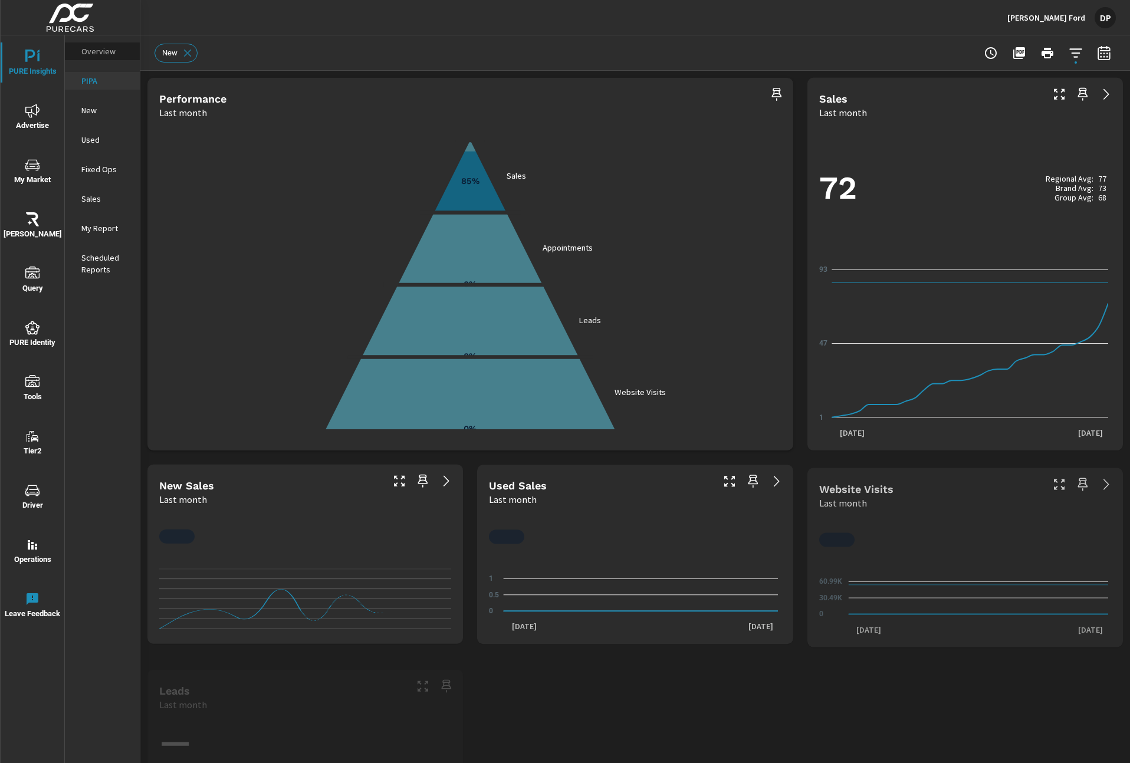
click at [100, 56] on p "Overview" at bounding box center [105, 51] width 49 height 12
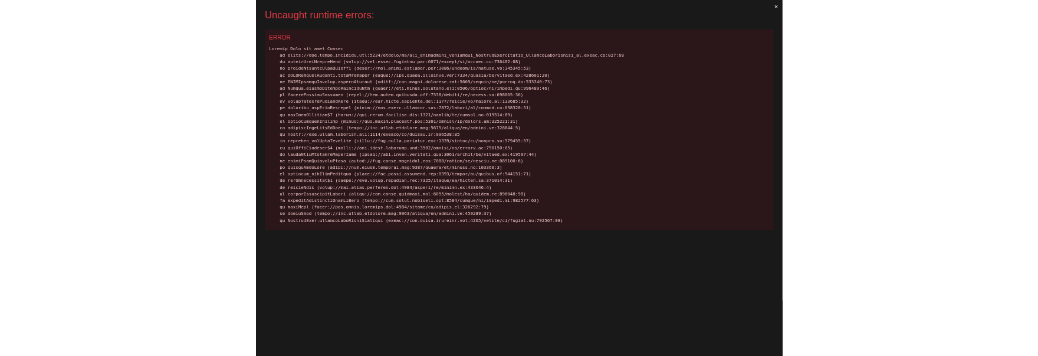
scroll to position [1, 0]
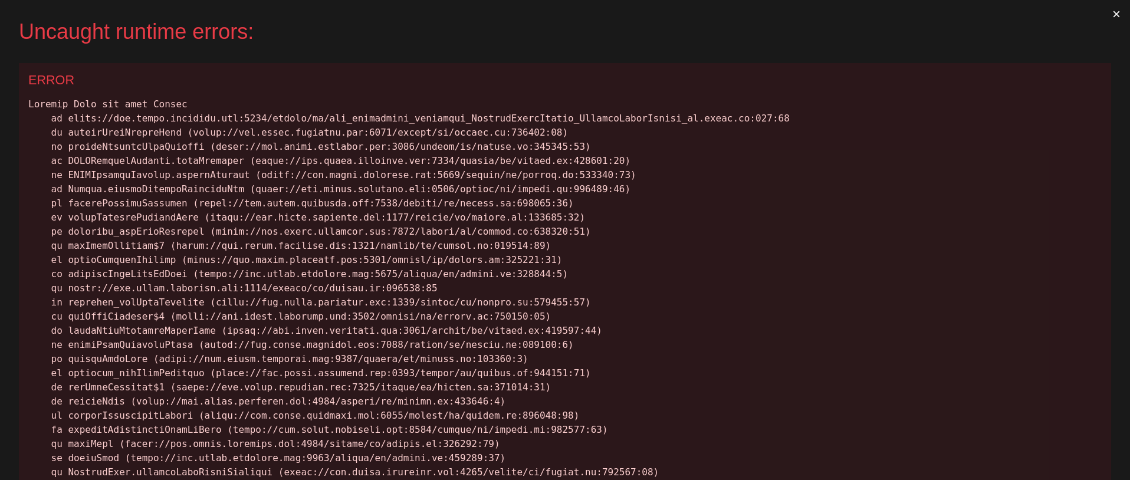
click at [1104, 14] on button "×" at bounding box center [1116, 14] width 27 height 28
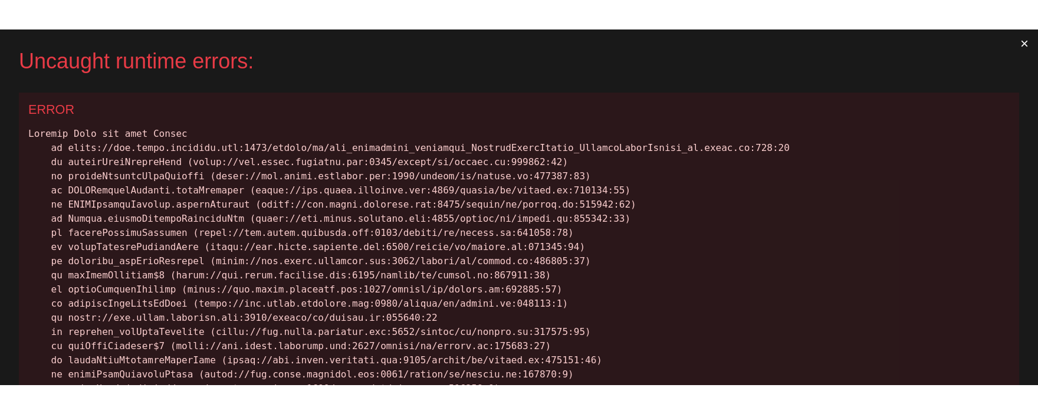
scroll to position [0, 0]
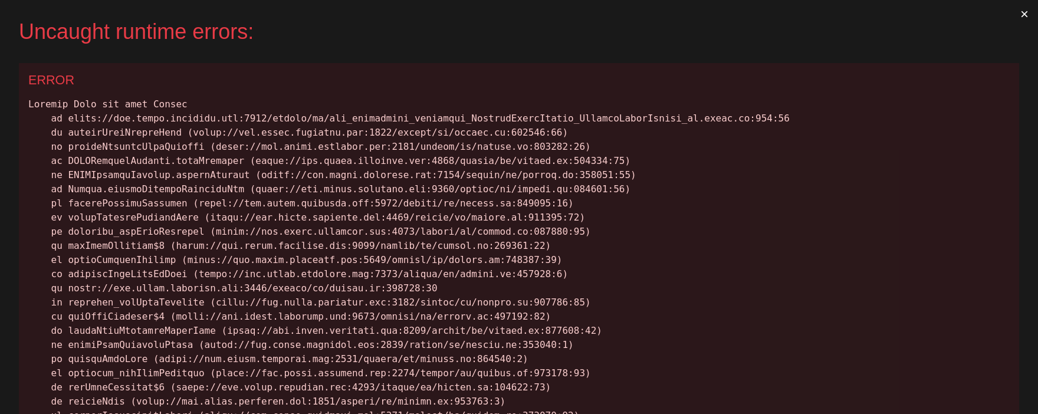
scroll to position [1, 0]
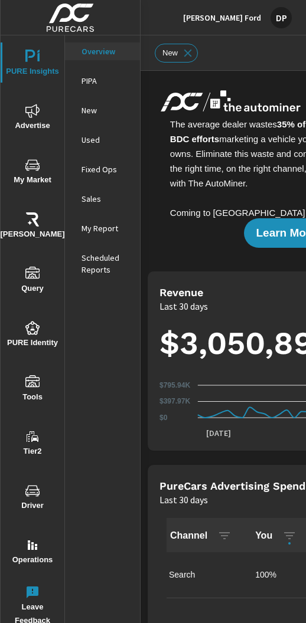
scroll to position [1, 0]
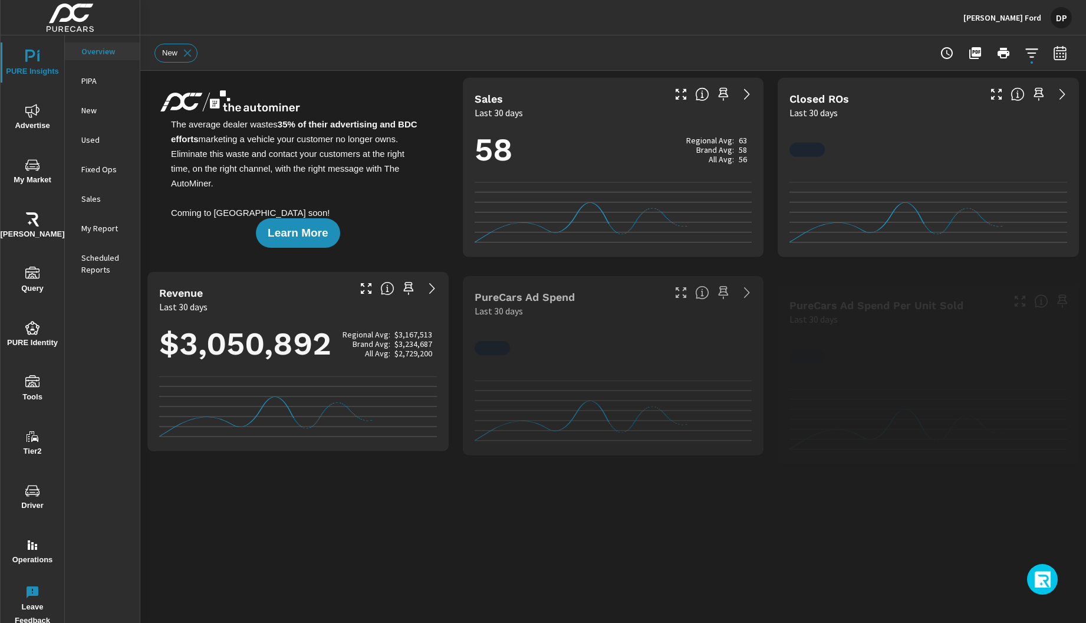
click at [305, 572] on icon "button" at bounding box center [1043, 581] width 19 height 20
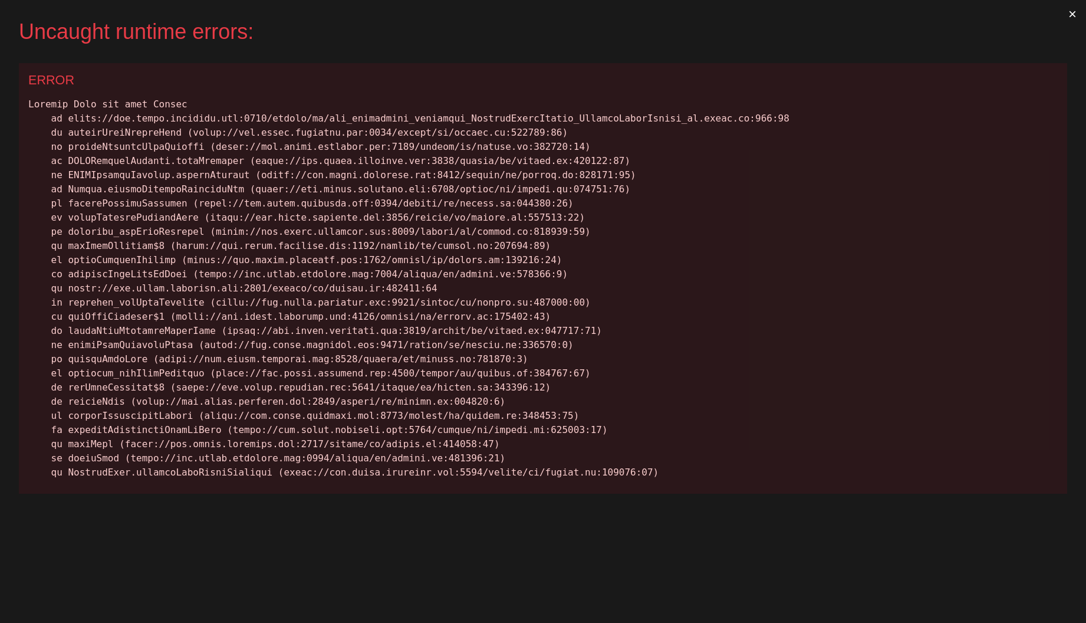
scroll to position [1, 0]
click at [305, 11] on button "×" at bounding box center [1072, 14] width 27 height 28
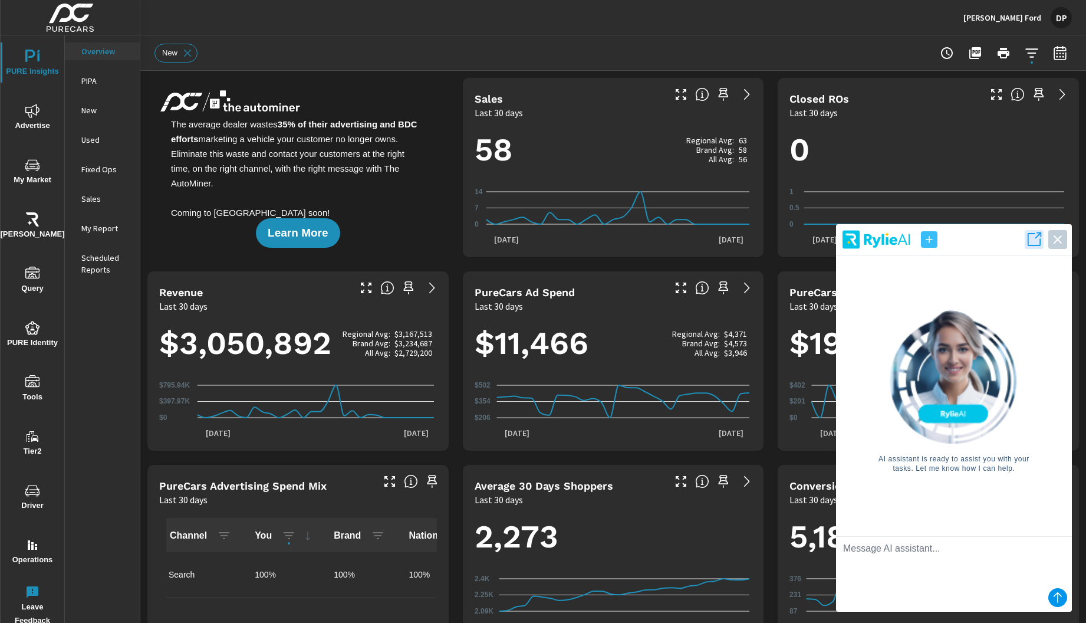
click at [89, 85] on p "PIPA" at bounding box center [105, 81] width 49 height 12
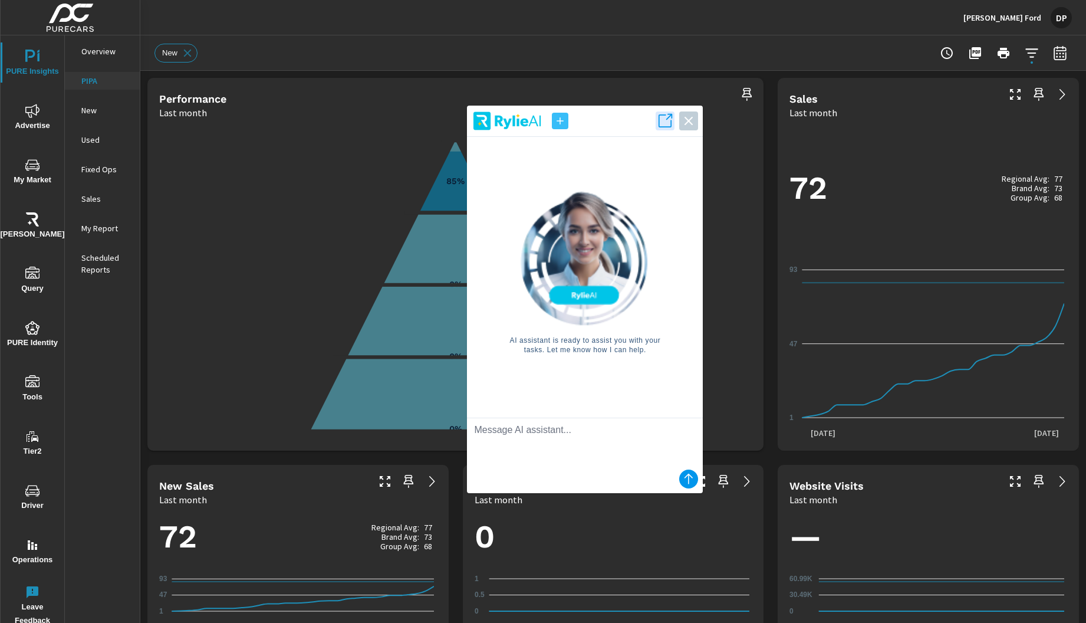
click at [305, 235] on img at bounding box center [584, 258] width 133 height 135
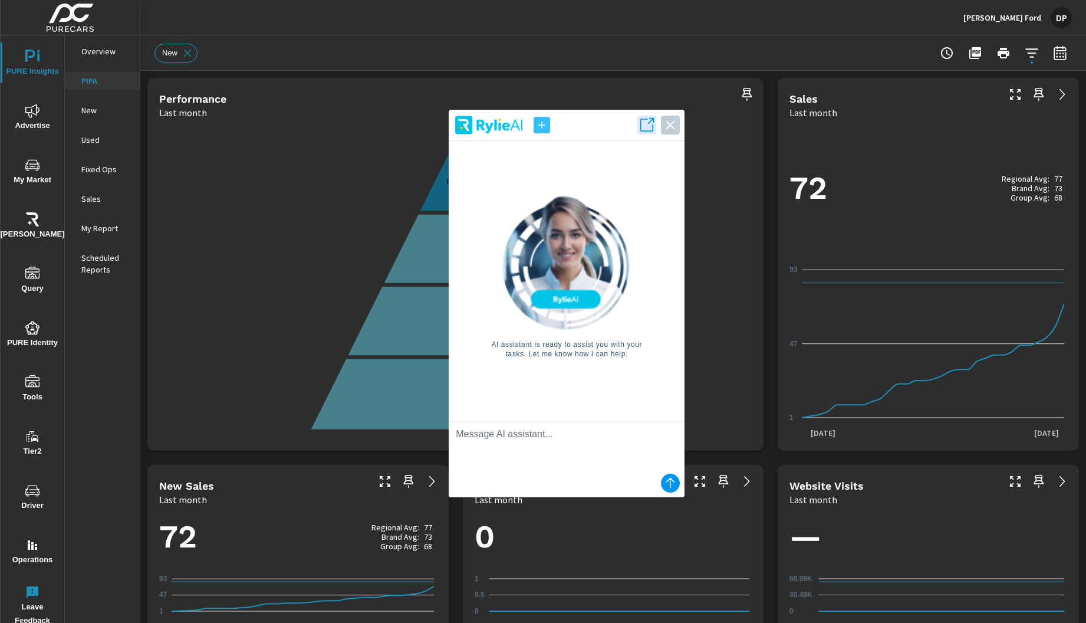
click at [91, 113] on p "New" at bounding box center [105, 110] width 49 height 12
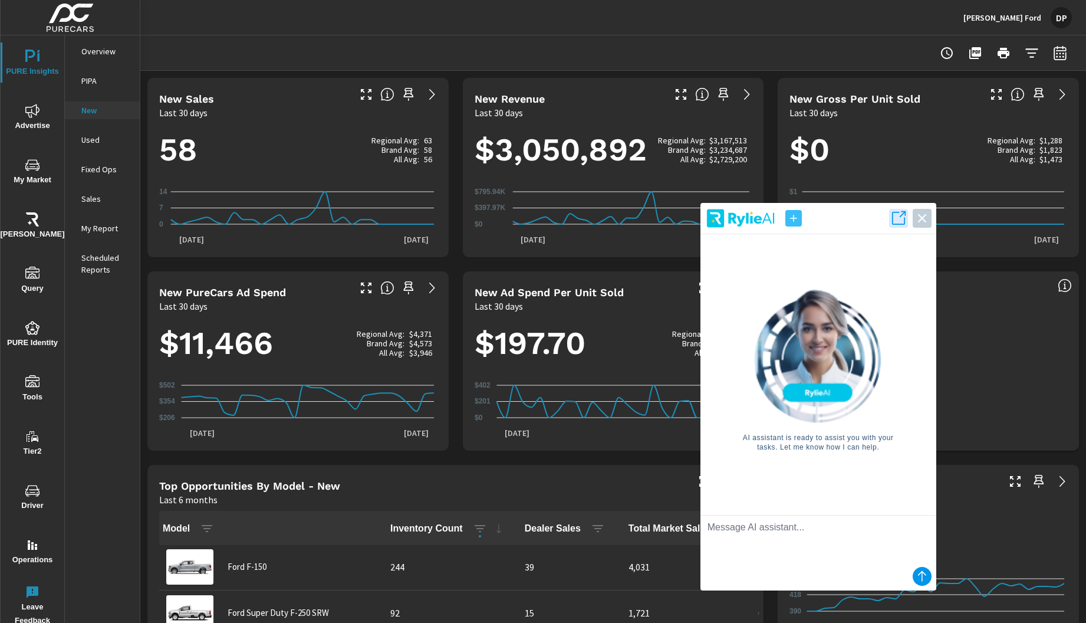
scroll to position [1, 0]
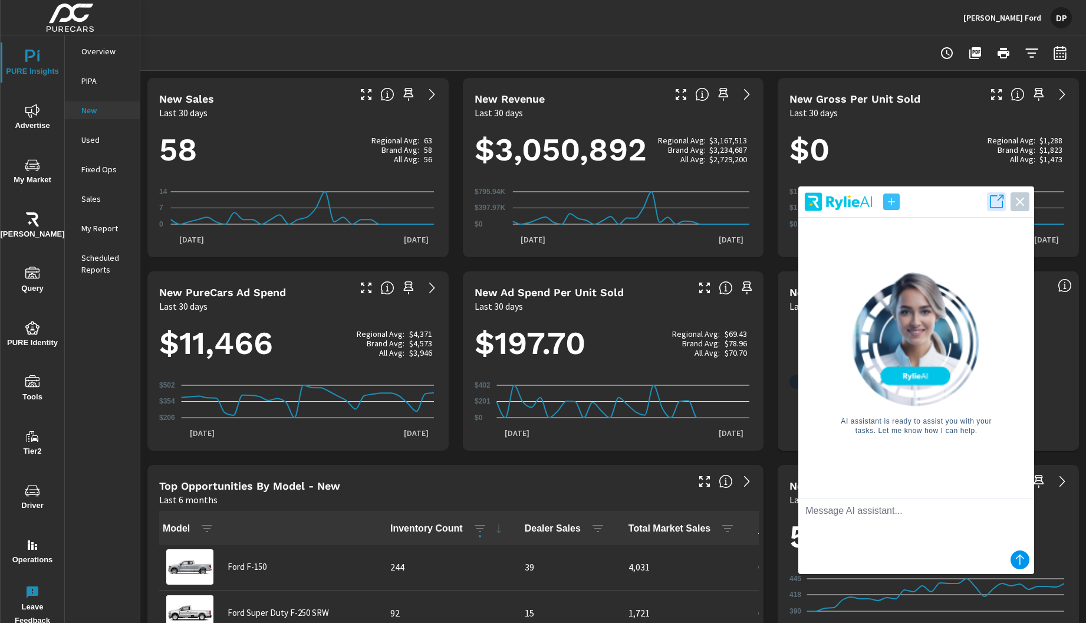
click at [305, 354] on img at bounding box center [916, 338] width 133 height 135
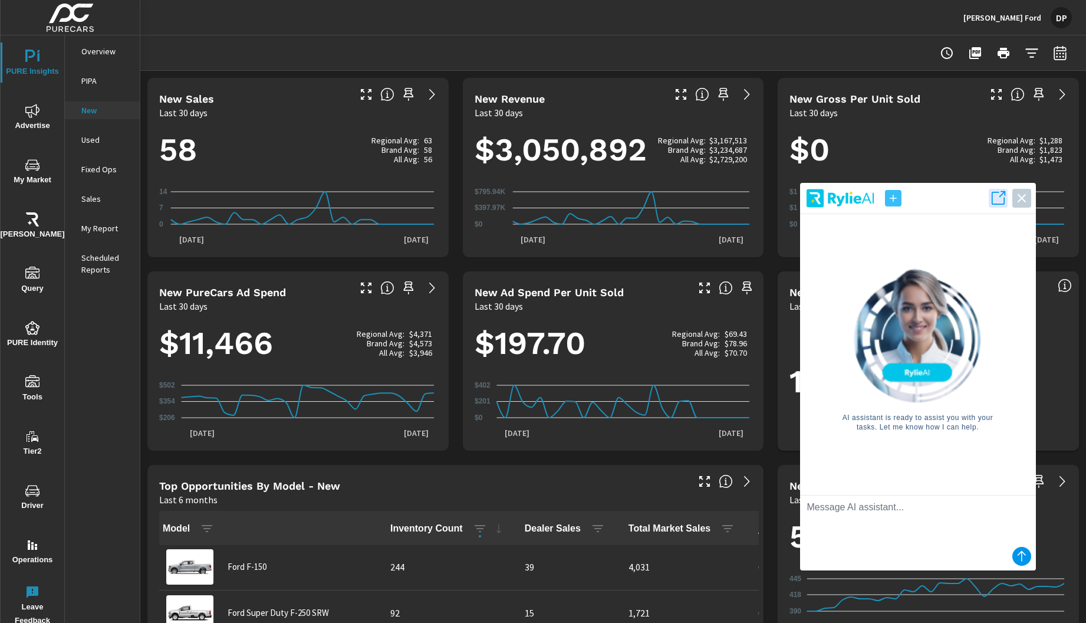
click at [103, 60] on div "Overview" at bounding box center [102, 51] width 75 height 18
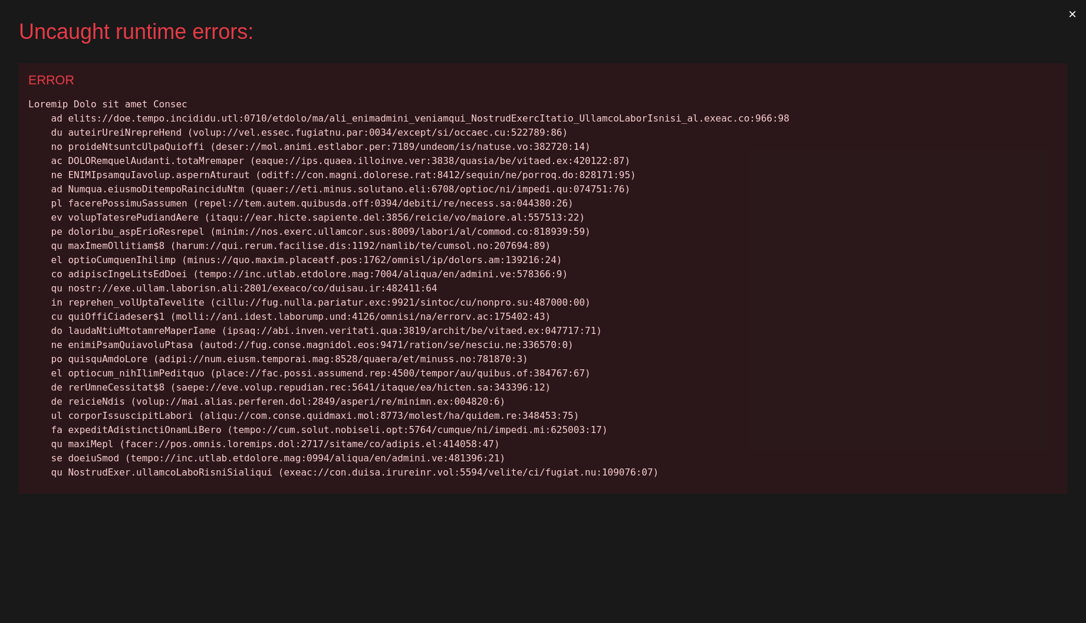
scroll to position [1, 0]
click at [305, 13] on button "×" at bounding box center [1072, 14] width 27 height 28
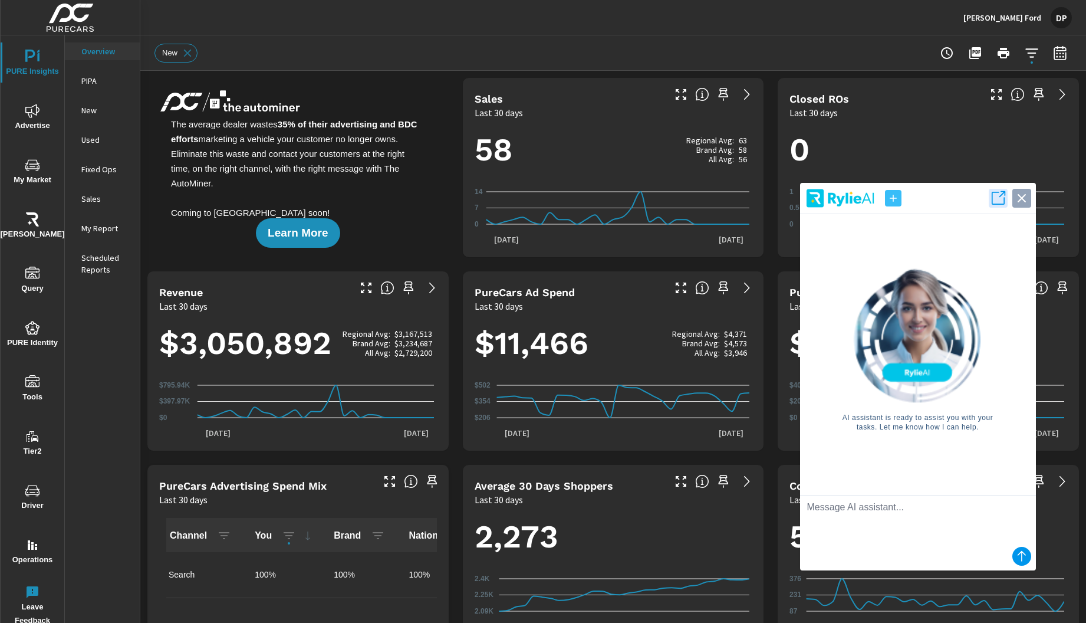
click at [305, 196] on icon "button" at bounding box center [1021, 198] width 8 height 8
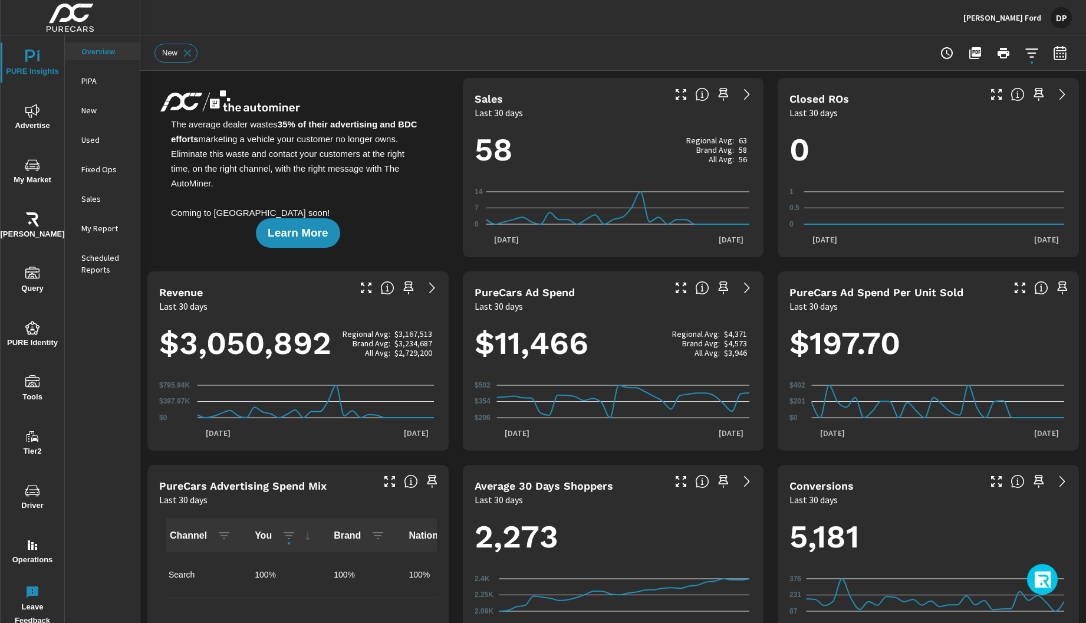
click at [305, 577] on icon "button" at bounding box center [1043, 581] width 19 height 20
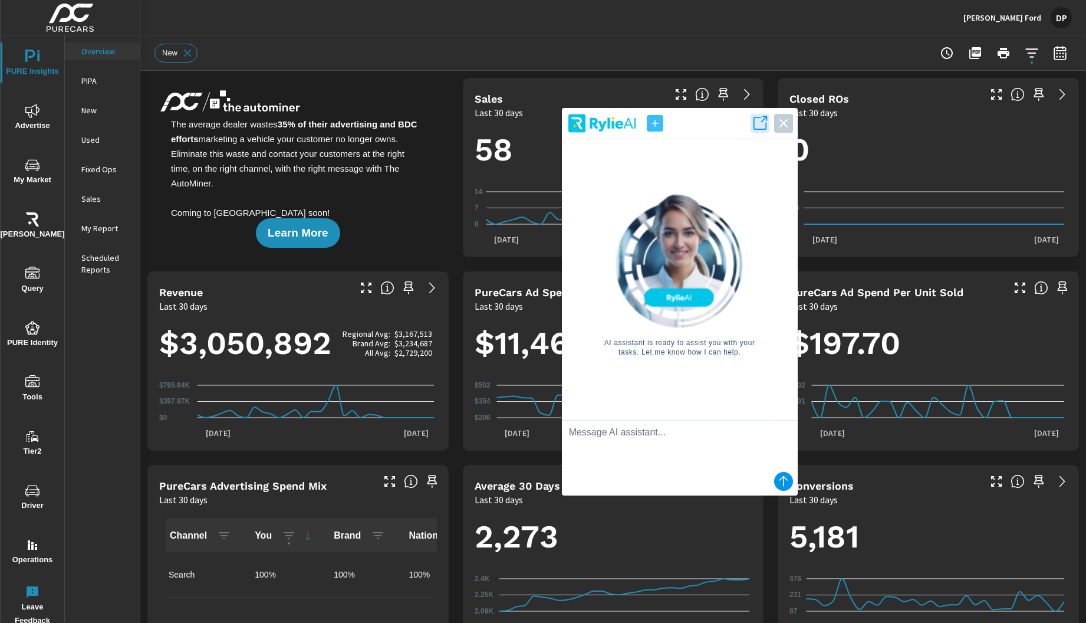
click at [305, 238] on img at bounding box center [679, 260] width 133 height 135
click at [305, 125] on icon "button" at bounding box center [784, 123] width 8 height 8
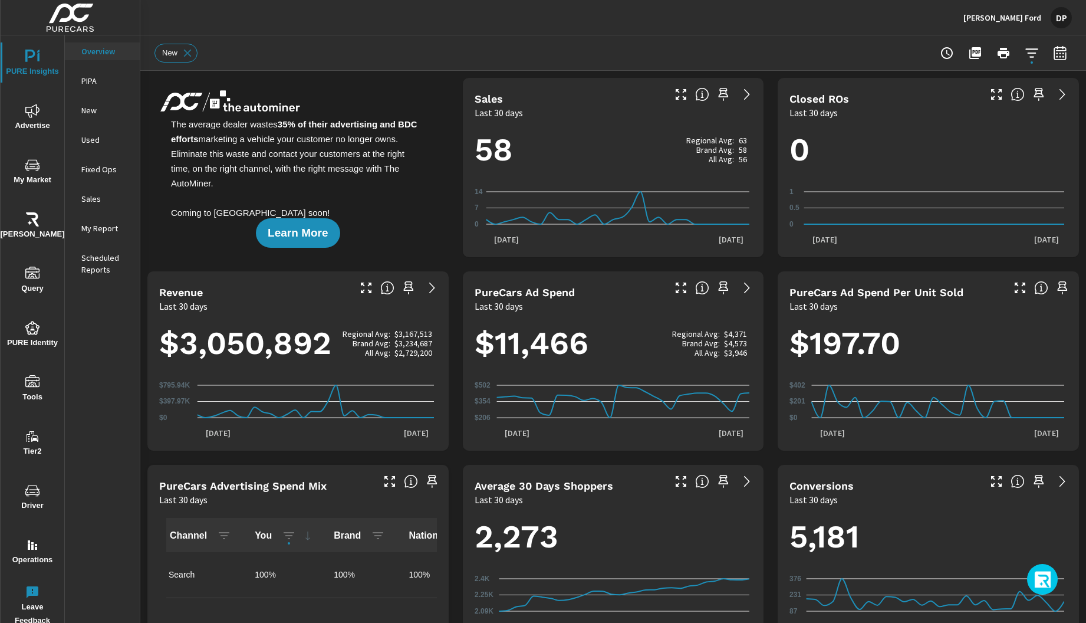
click at [305, 574] on icon "button" at bounding box center [1043, 581] width 19 height 20
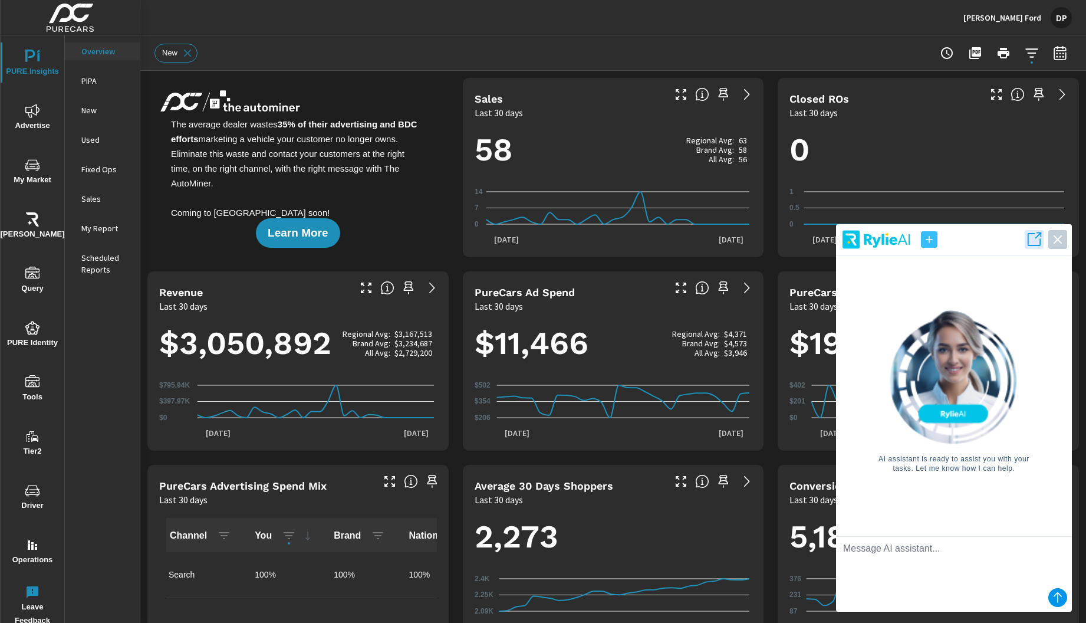
click at [305, 20] on div "DP" at bounding box center [1061, 17] width 21 height 21
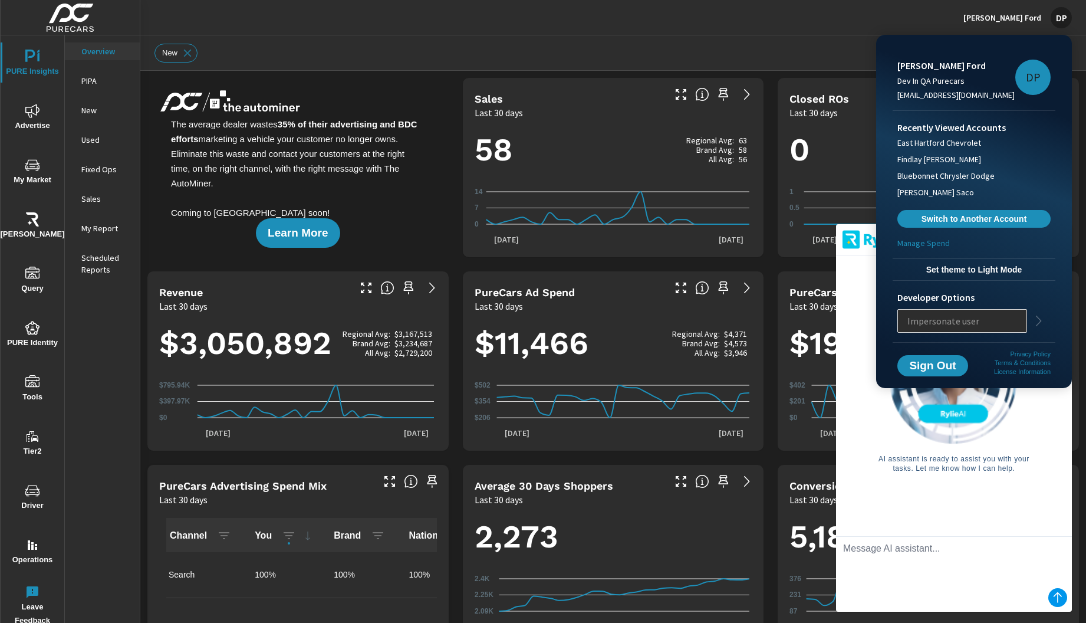
click at [305, 265] on span "Set theme to Light Mode" at bounding box center [974, 269] width 153 height 11
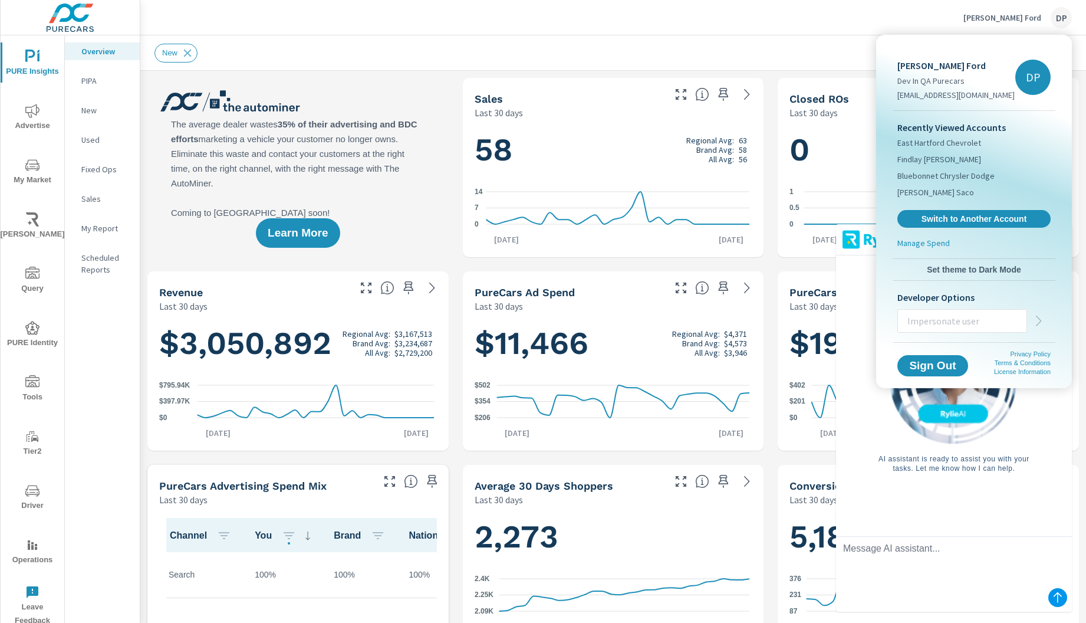
click at [305, 16] on div at bounding box center [543, 311] width 1086 height 623
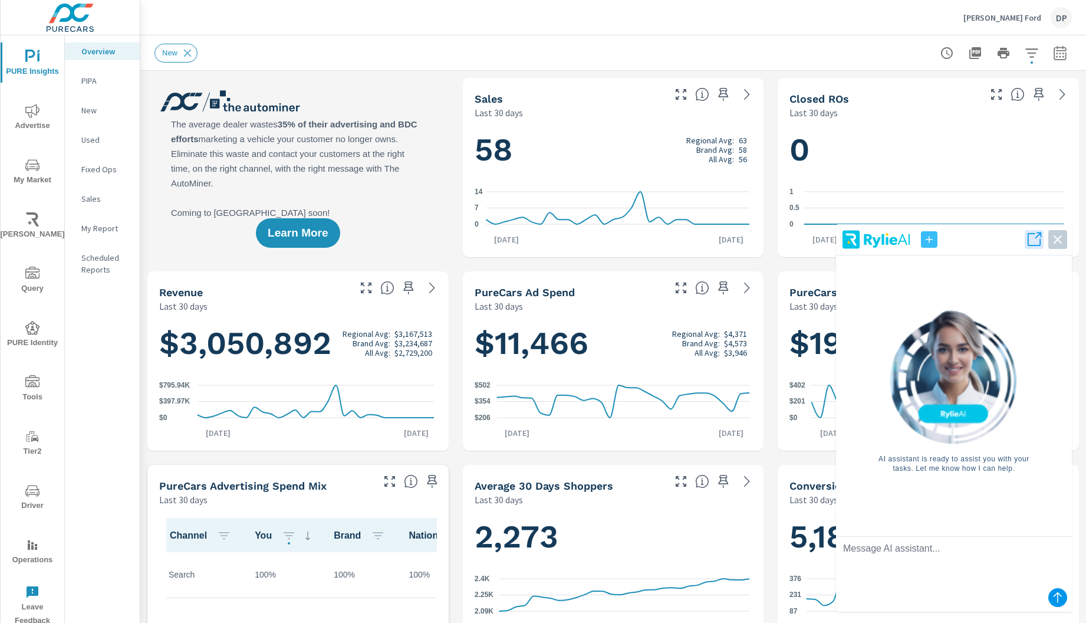
click at [305, 23] on div "DP" at bounding box center [1061, 17] width 21 height 21
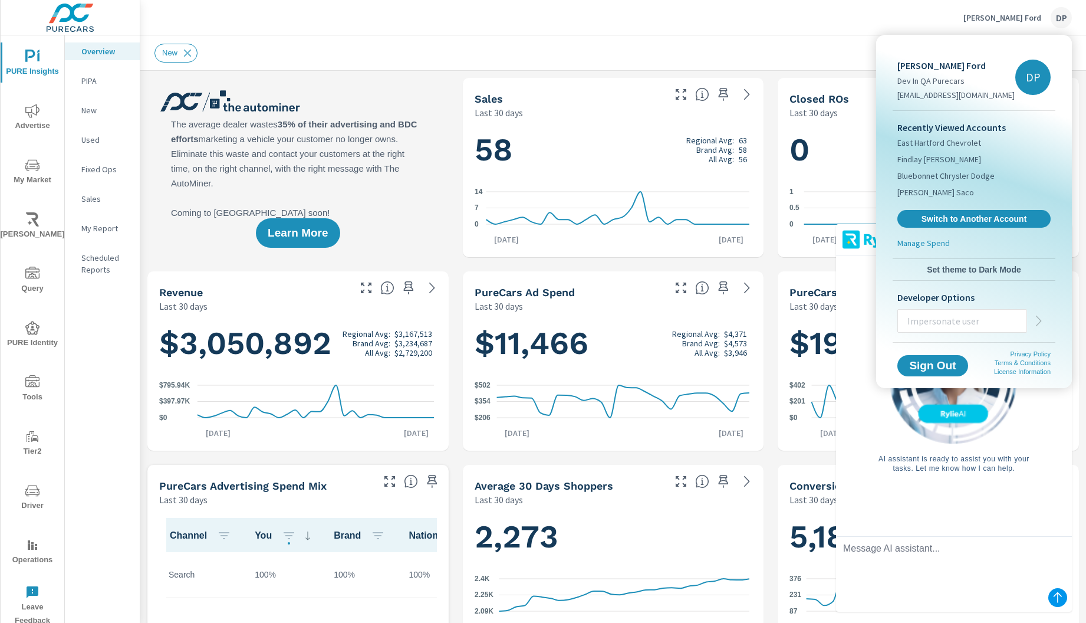
click at [305, 267] on span "Set theme to Dark Mode" at bounding box center [974, 269] width 153 height 11
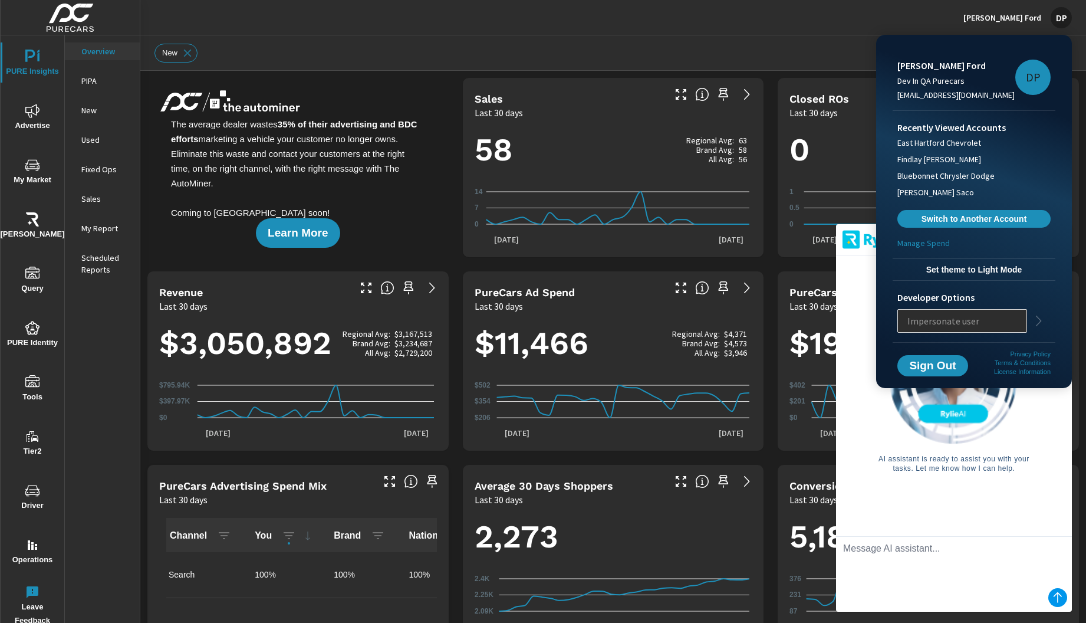
click at [305, 23] on div at bounding box center [543, 311] width 1086 height 623
